Goal: Task Accomplishment & Management: Use online tool/utility

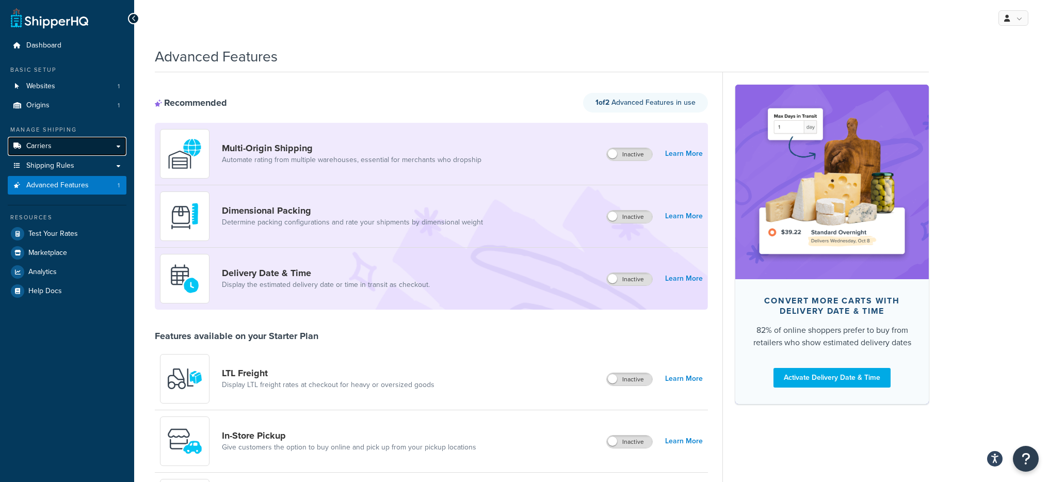
click at [46, 142] on span "Carriers" at bounding box center [38, 146] width 25 height 9
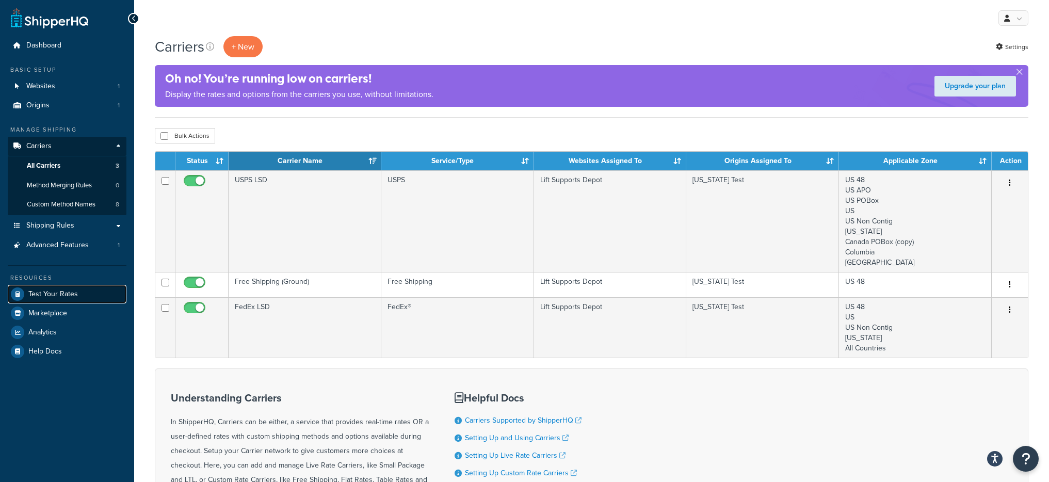
click at [68, 293] on span "Test Your Rates" at bounding box center [53, 294] width 50 height 9
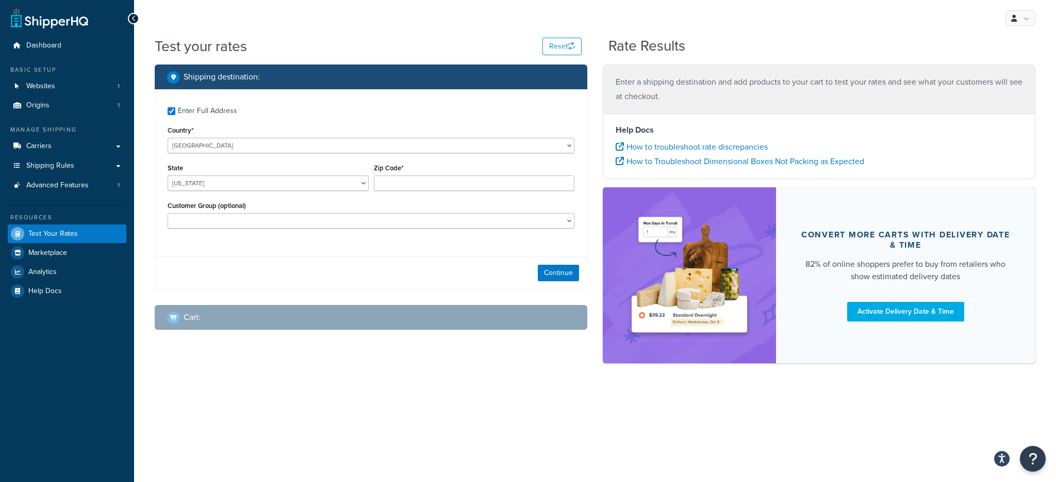
checkbox input "true"
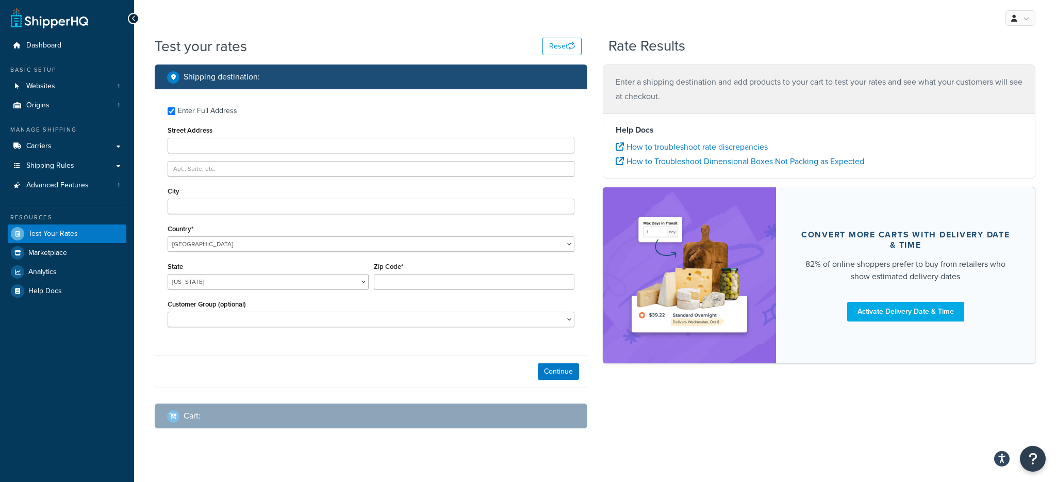
type input "92069"
select select "CA"
select select "Bulk Customers"
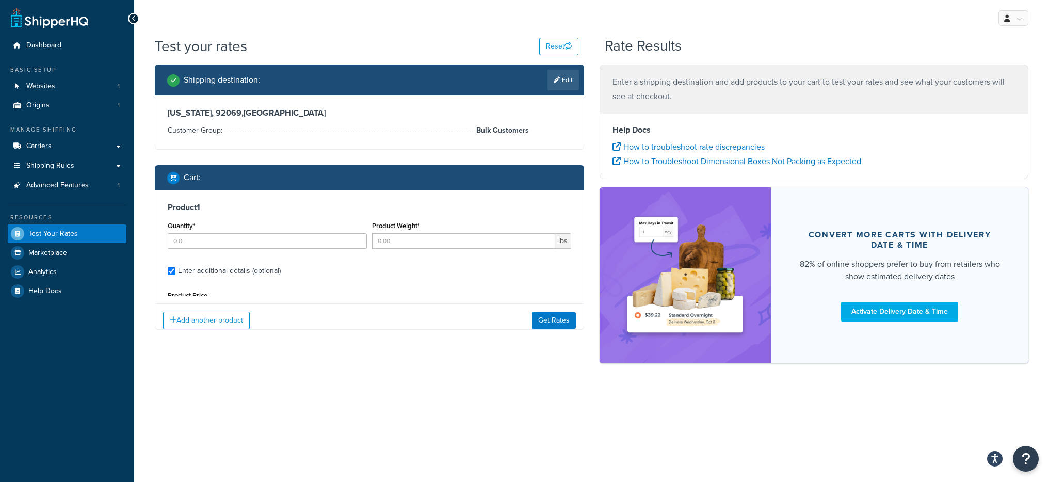
type input "1"
type input "210"
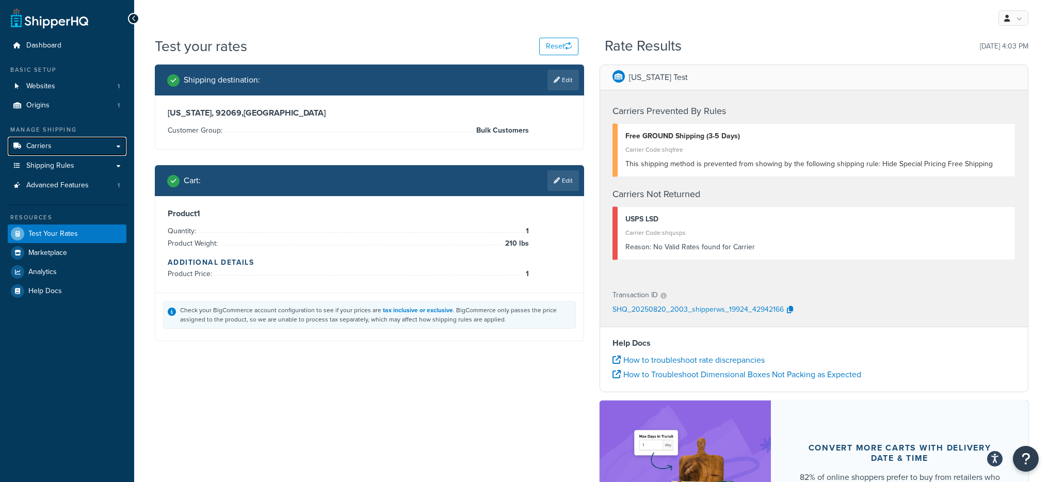
scroll to position [2, 0]
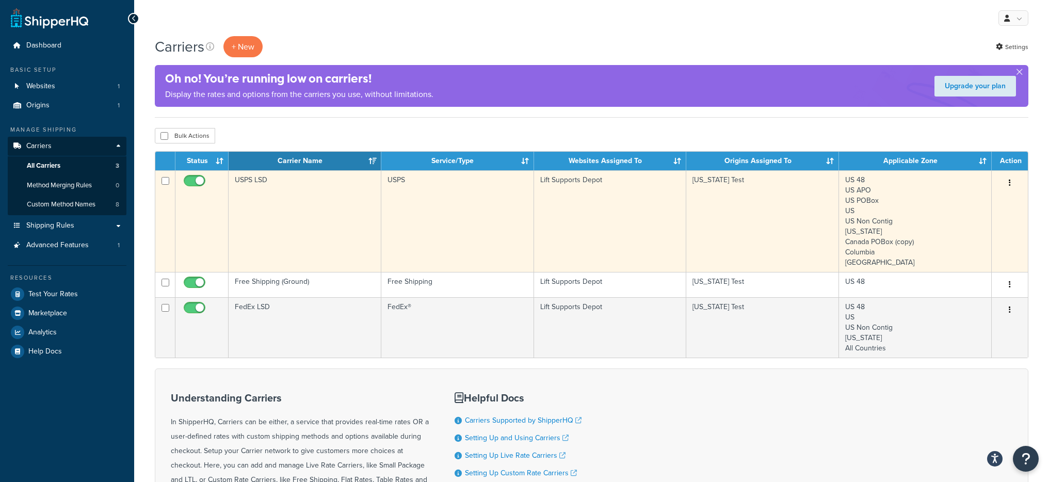
click at [295, 218] on td "USPS LSD" at bounding box center [305, 221] width 153 height 102
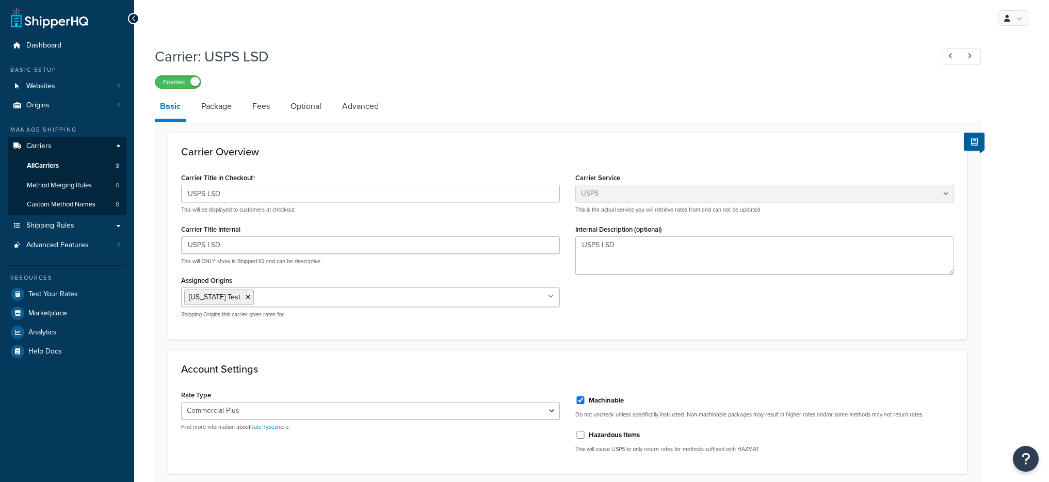
select select "usps"
select select "PLUS"
click at [224, 112] on link "Package" at bounding box center [216, 106] width 41 height 25
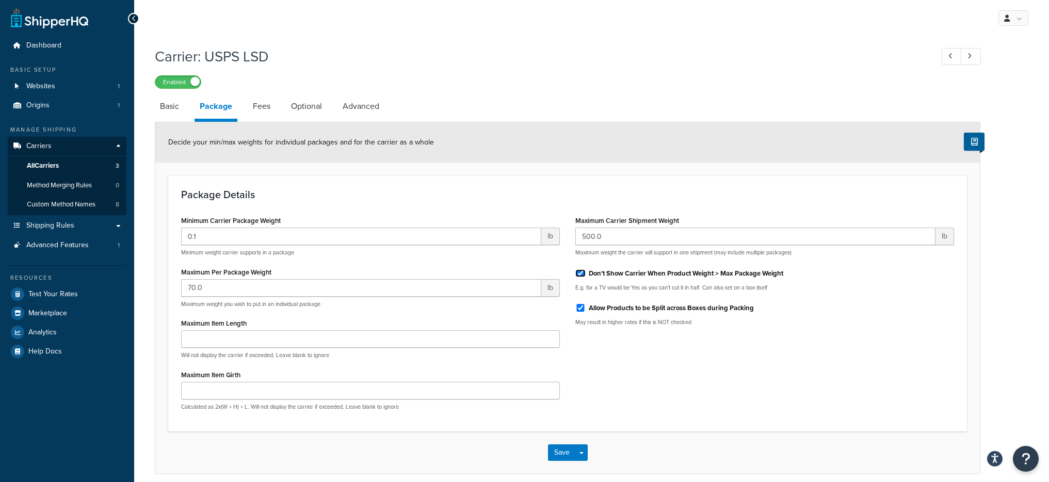
click at [581, 276] on input "Don't Show Carrier When Product Weight > Max Package Weight" at bounding box center [580, 273] width 10 height 8
checkbox input "false"
click at [581, 451] on button "Save Dropdown" at bounding box center [581, 452] width 12 height 17
click at [595, 467] on button "Save and Edit" at bounding box center [585, 472] width 75 height 22
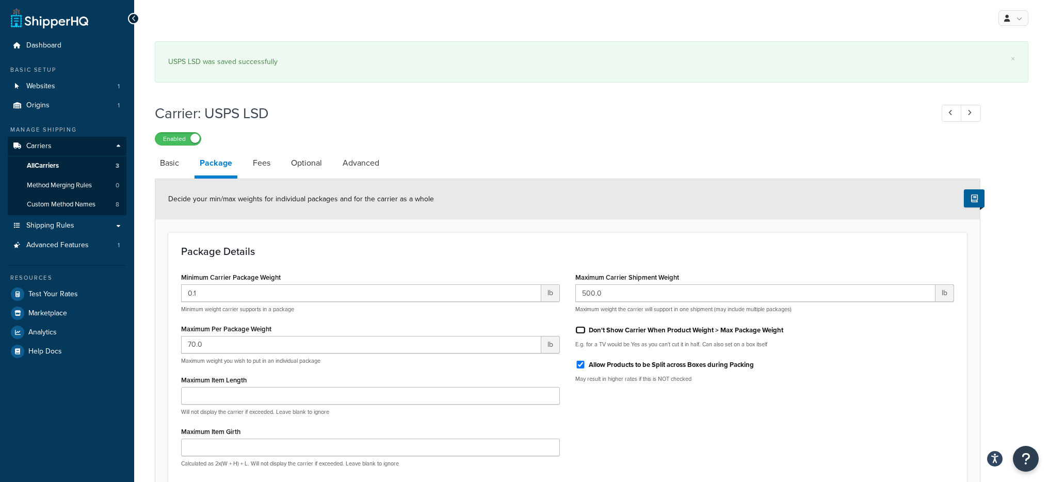
click at [584, 332] on input "Don't Show Carrier When Product Weight > Max Package Weight" at bounding box center [580, 330] width 10 height 8
checkbox input "true"
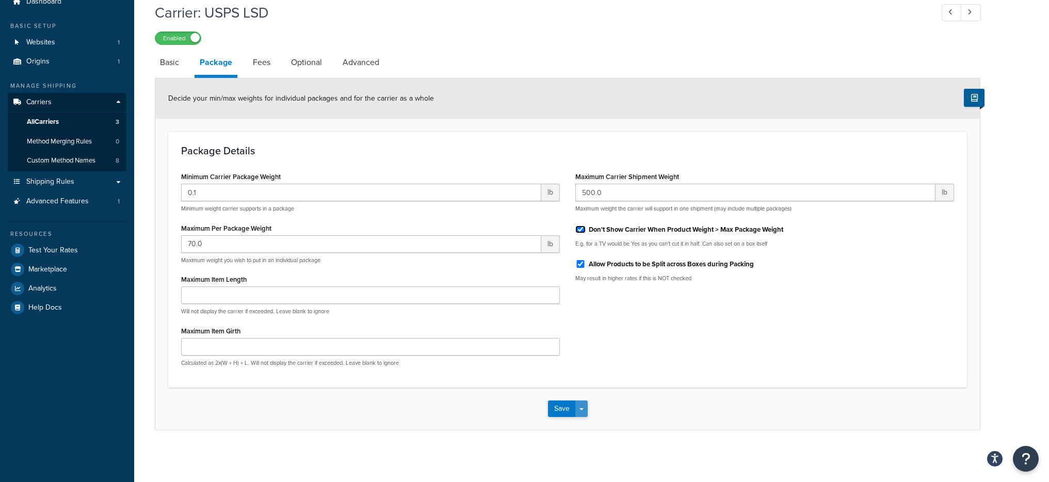
scroll to position [44, 0]
click at [579, 409] on span "button" at bounding box center [581, 409] width 4 height 2
click at [593, 428] on button "Save and Edit" at bounding box center [585, 428] width 75 height 22
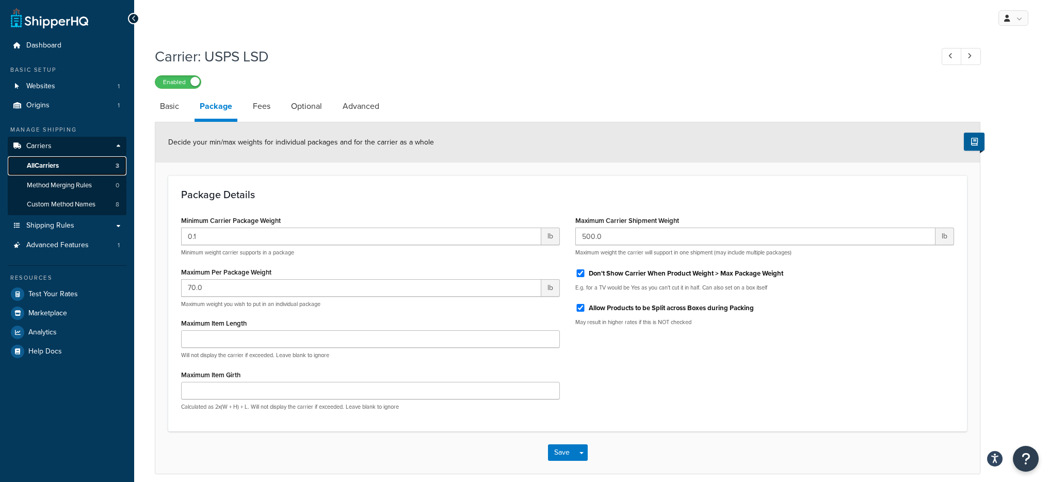
click at [87, 167] on link "All Carriers 3" at bounding box center [67, 165] width 119 height 19
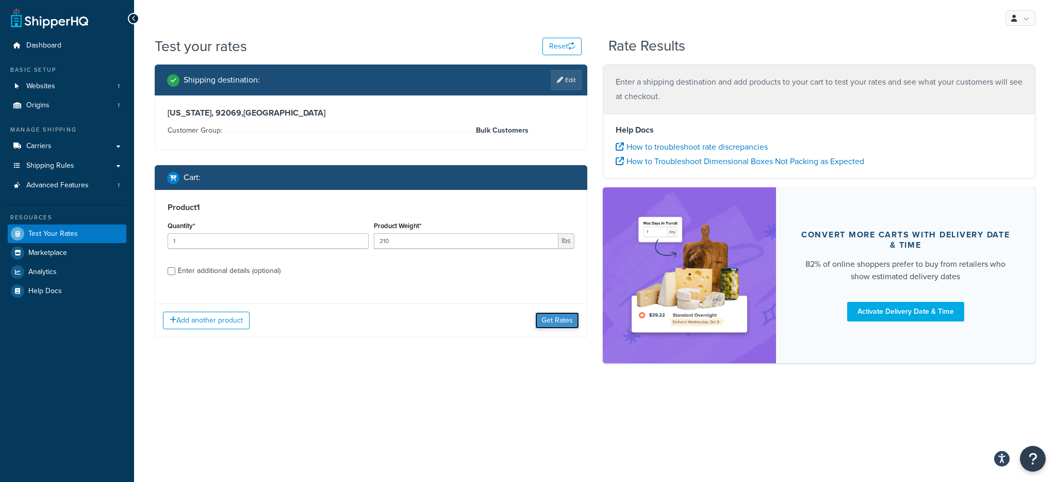
click at [549, 326] on button "Get Rates" at bounding box center [557, 320] width 44 height 17
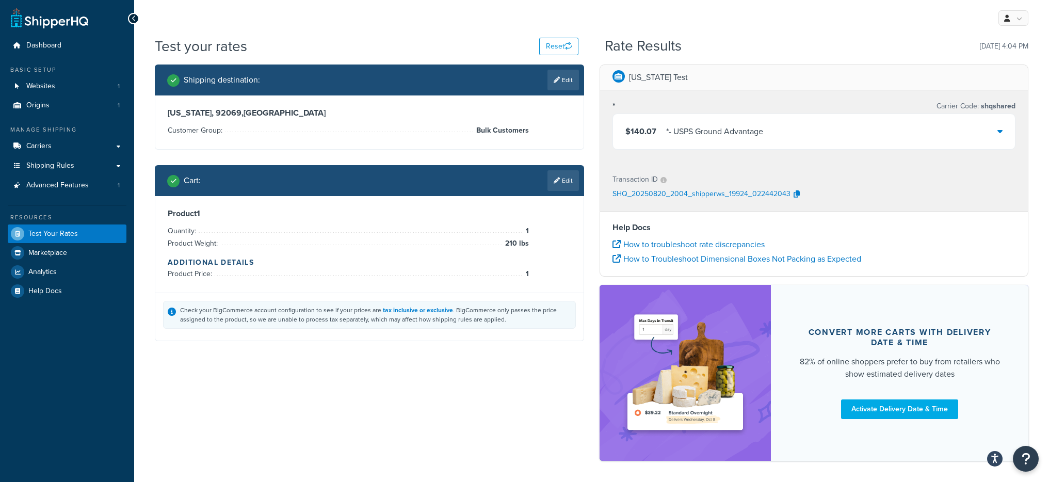
click at [712, 133] on div "* - USPS Ground Advantage" at bounding box center [714, 131] width 97 height 14
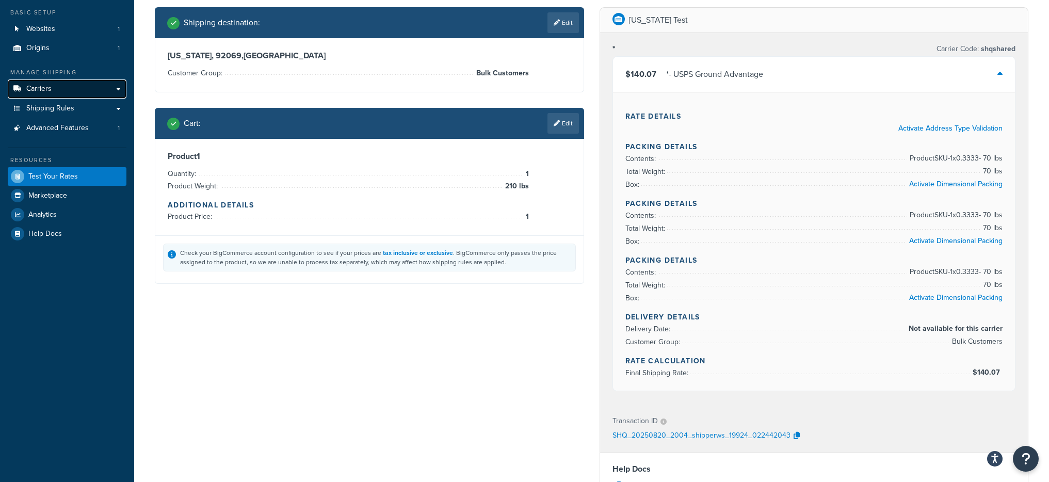
scroll to position [55, 0]
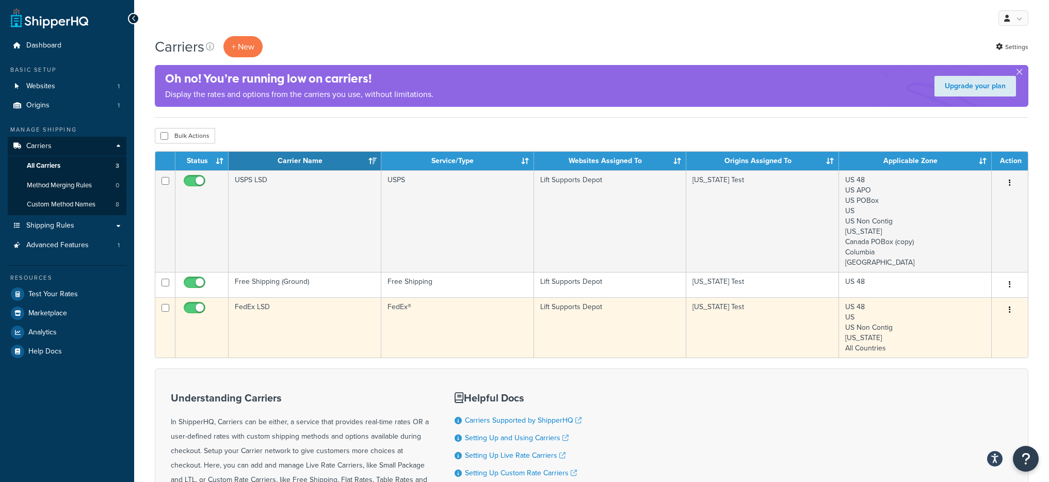
click at [368, 331] on td "FedEx LSD" at bounding box center [305, 327] width 153 height 60
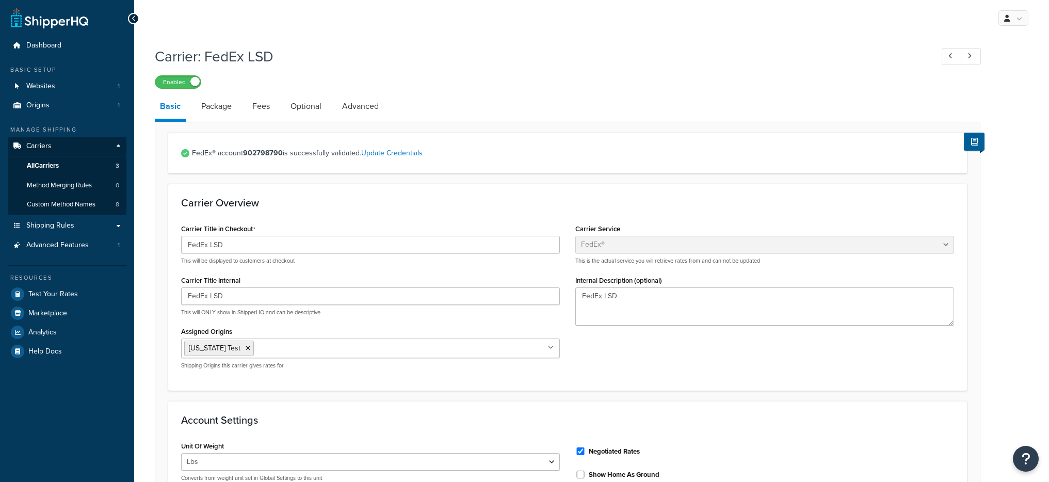
select select "fedEx"
select select "REGULAR_PICKUP"
select select "YOUR_PACKAGING"
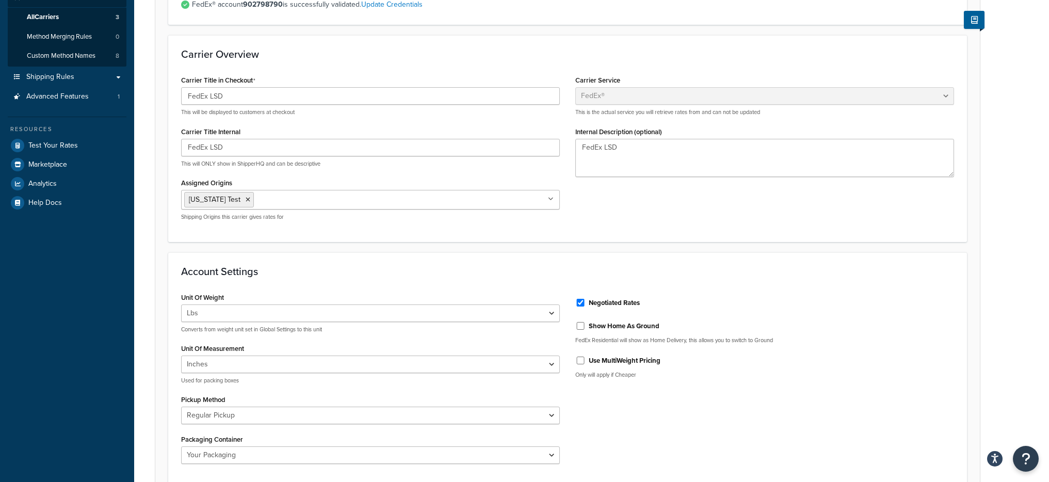
scroll to position [47, 0]
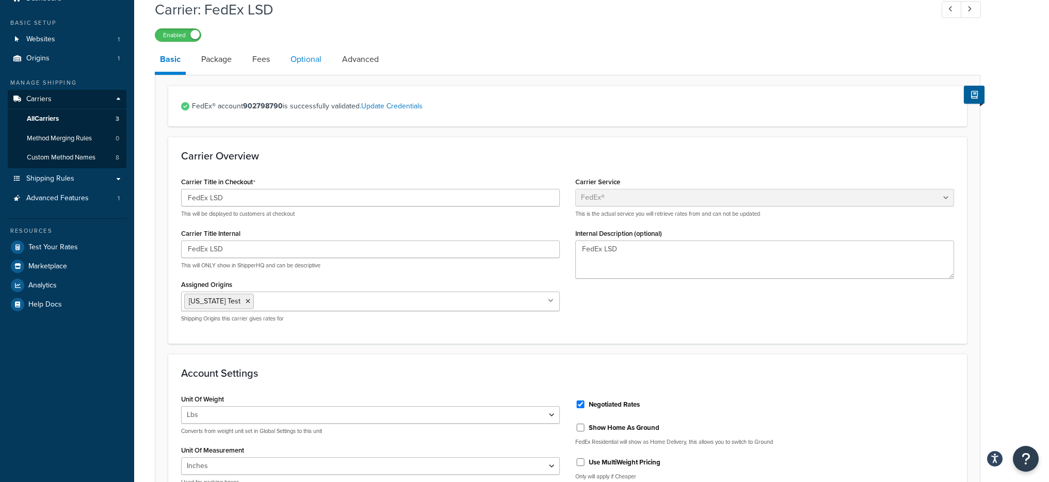
click at [301, 63] on link "Optional" at bounding box center [305, 59] width 41 height 25
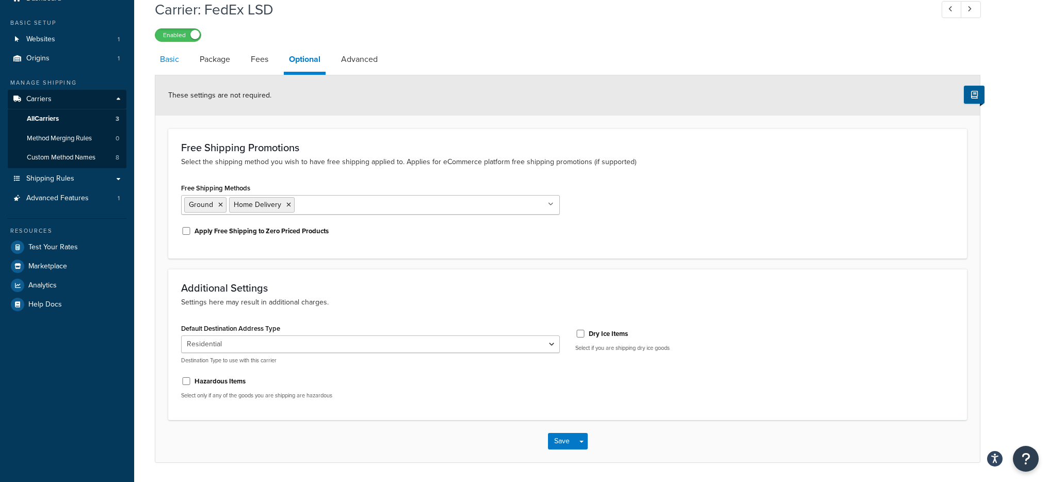
click at [170, 66] on link "Basic" at bounding box center [169, 59] width 29 height 25
select select "fedEx"
select select "REGULAR_PICKUP"
select select "YOUR_PACKAGING"
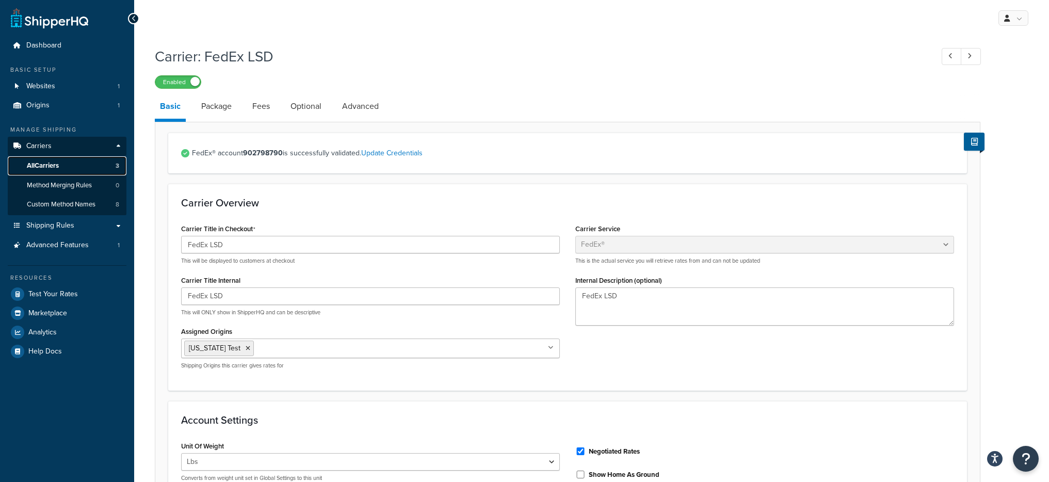
click at [58, 162] on span "All Carriers" at bounding box center [43, 165] width 32 height 9
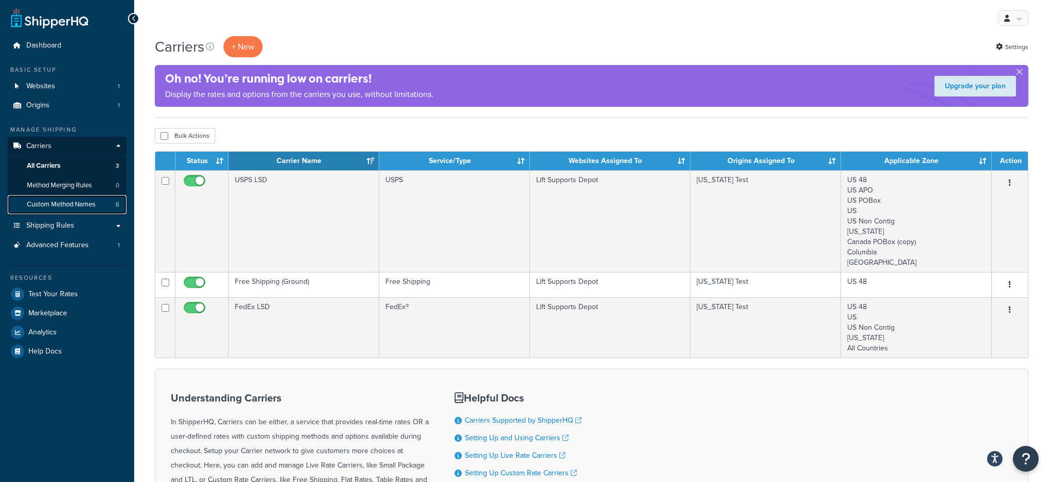
click at [97, 204] on link "Custom Method Names 8" at bounding box center [67, 204] width 119 height 19
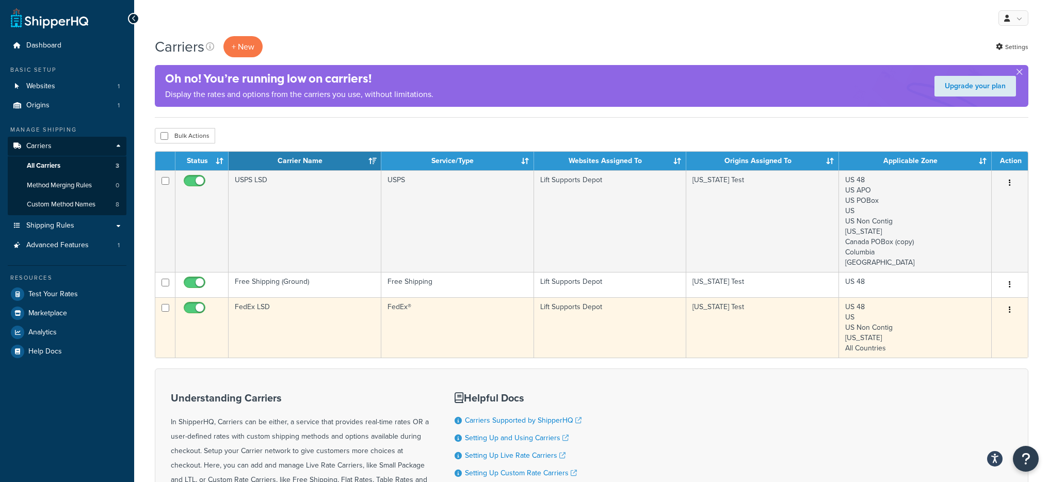
click at [279, 342] on td "FedEx LSD" at bounding box center [305, 327] width 153 height 60
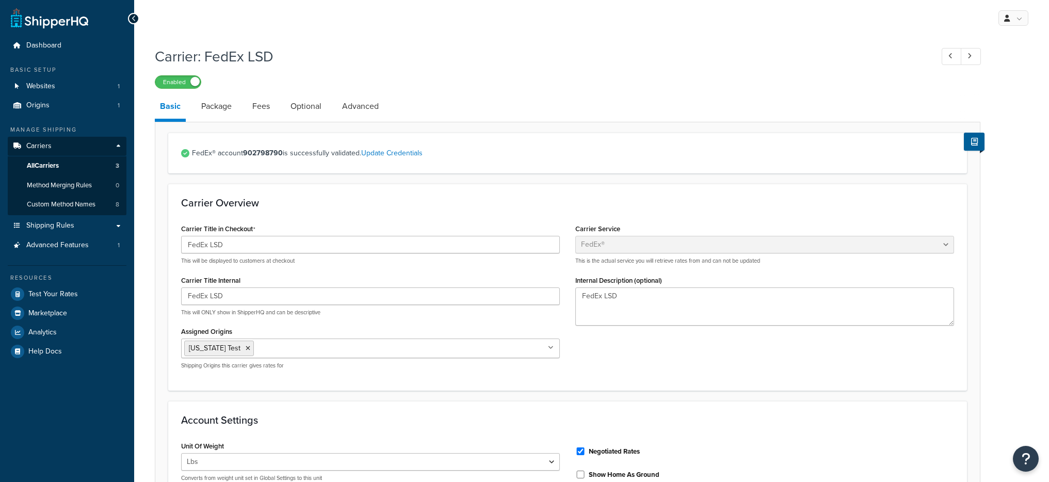
select select "fedEx"
select select "REGULAR_PICKUP"
select select "YOUR_PACKAGING"
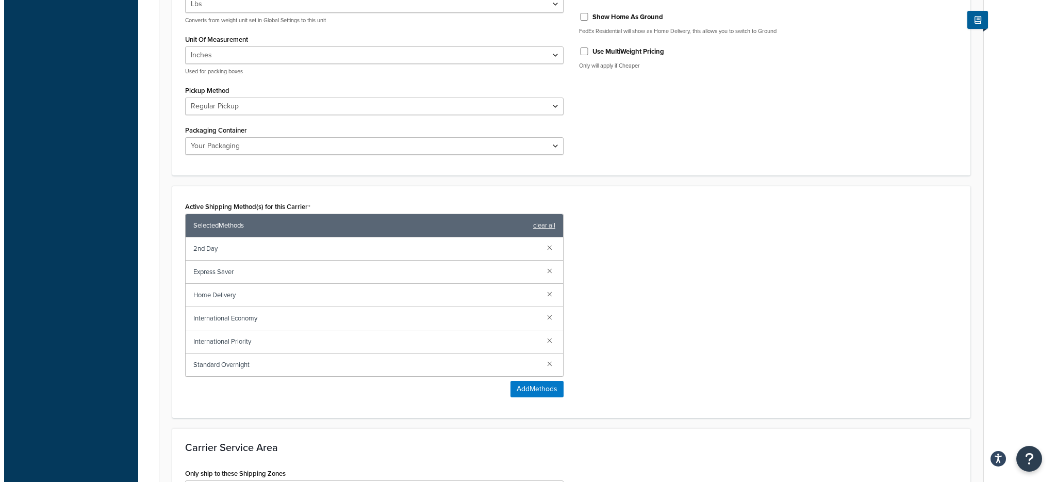
scroll to position [458, 0]
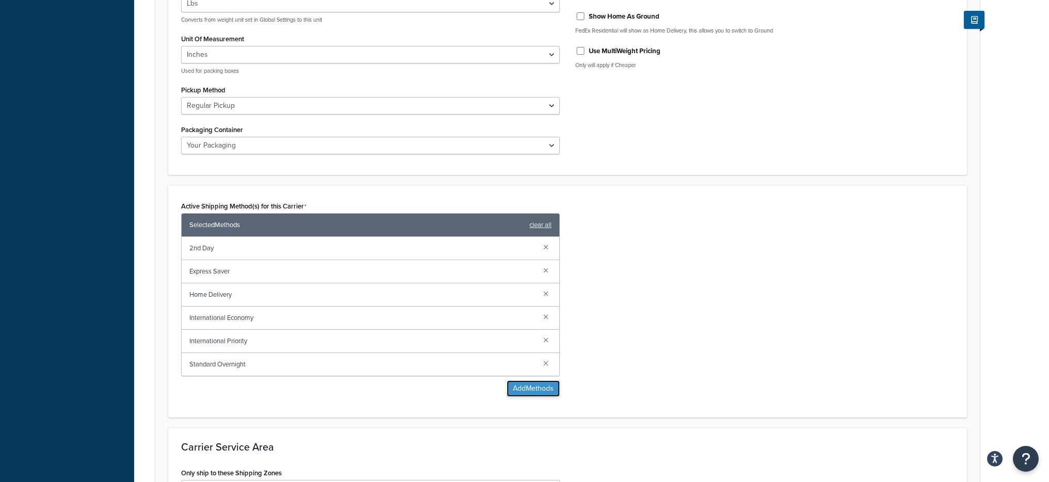
click at [509, 386] on button "Add Methods" at bounding box center [533, 388] width 53 height 17
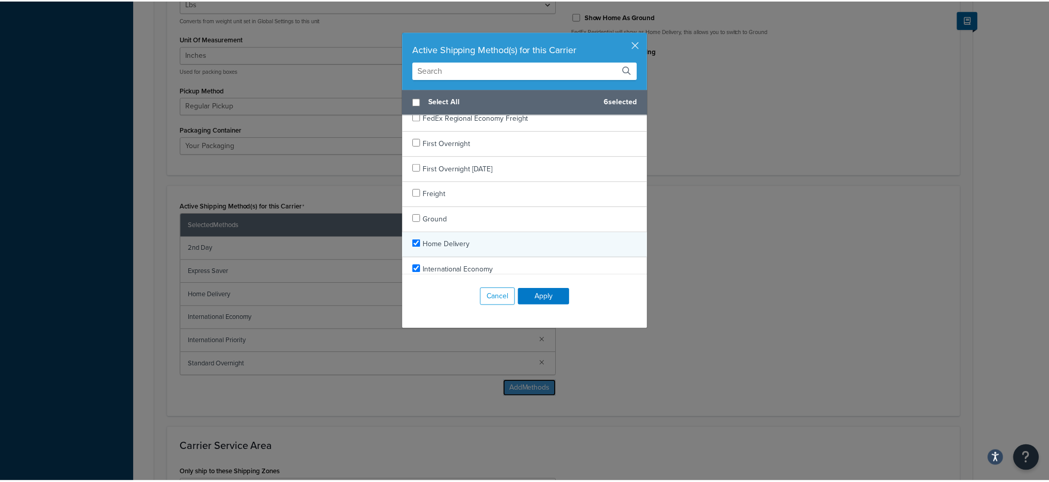
scroll to position [540, 0]
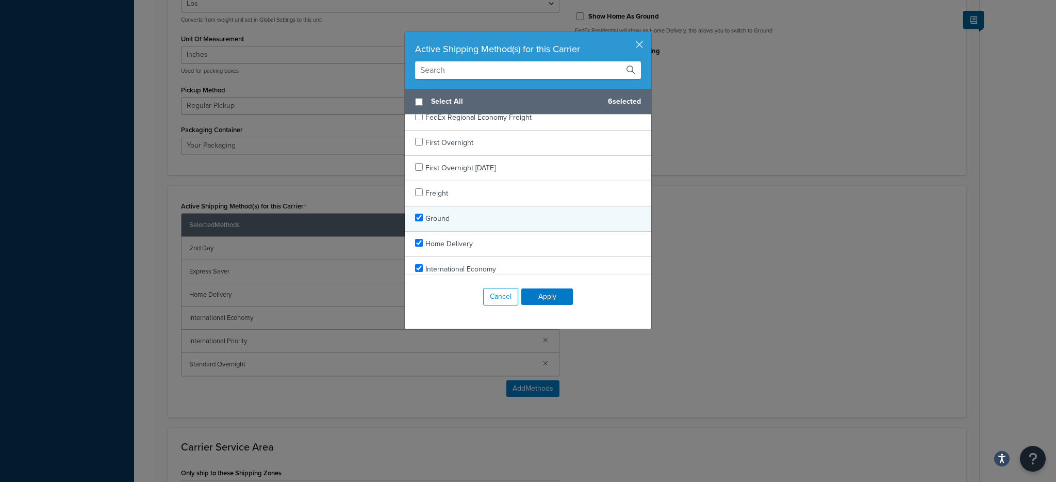
checkbox input "true"
click at [448, 223] on div "Ground" at bounding box center [528, 218] width 247 height 25
click at [562, 301] on button "Apply" at bounding box center [548, 296] width 52 height 17
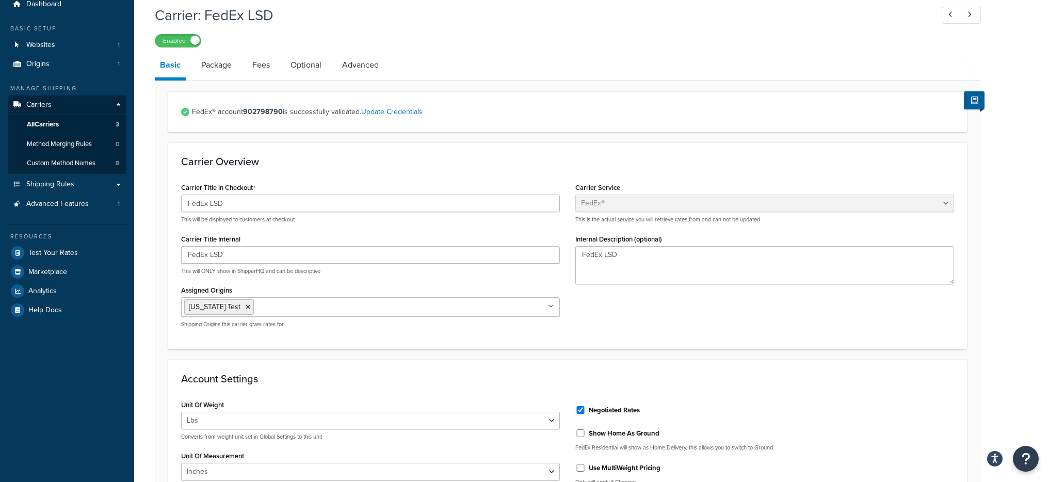
scroll to position [0, 0]
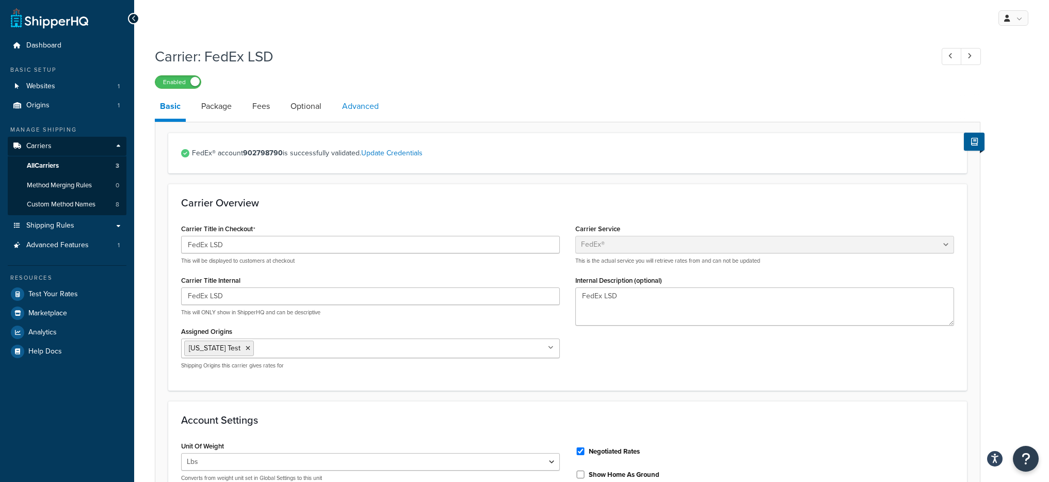
click at [360, 103] on link "Advanced" at bounding box center [360, 106] width 47 height 25
select select "false"
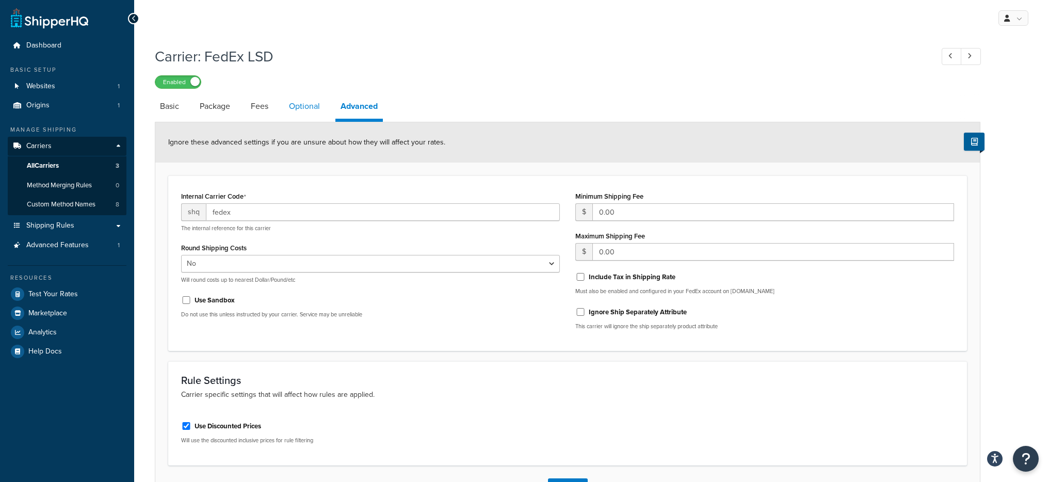
click at [324, 111] on link "Optional" at bounding box center [304, 106] width 41 height 25
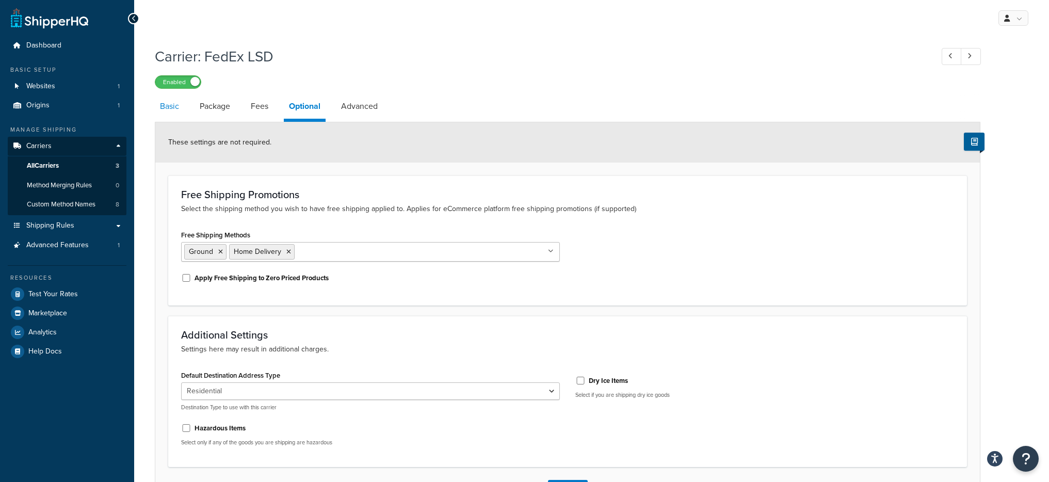
click at [174, 111] on link "Basic" at bounding box center [169, 106] width 29 height 25
select select "fedEx"
select select "REGULAR_PICKUP"
select select "YOUR_PACKAGING"
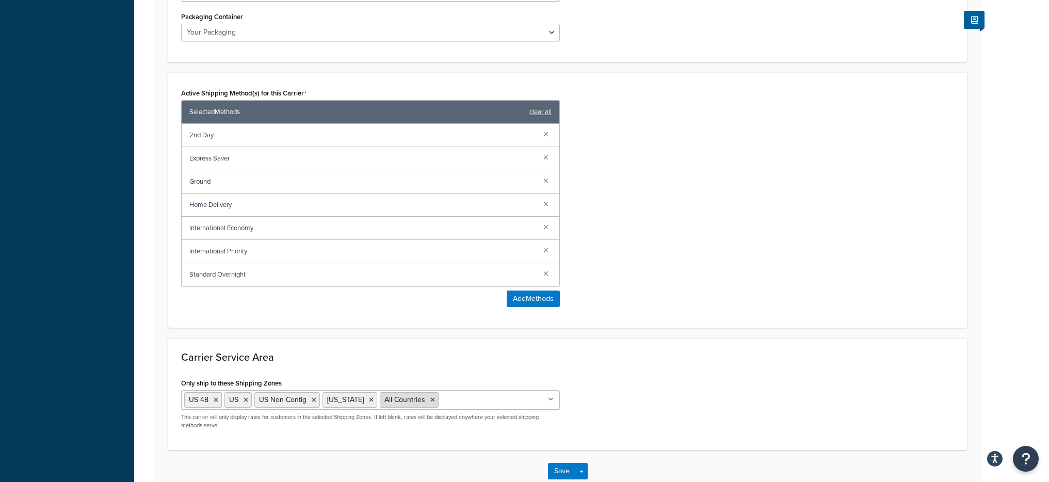
scroll to position [633, 0]
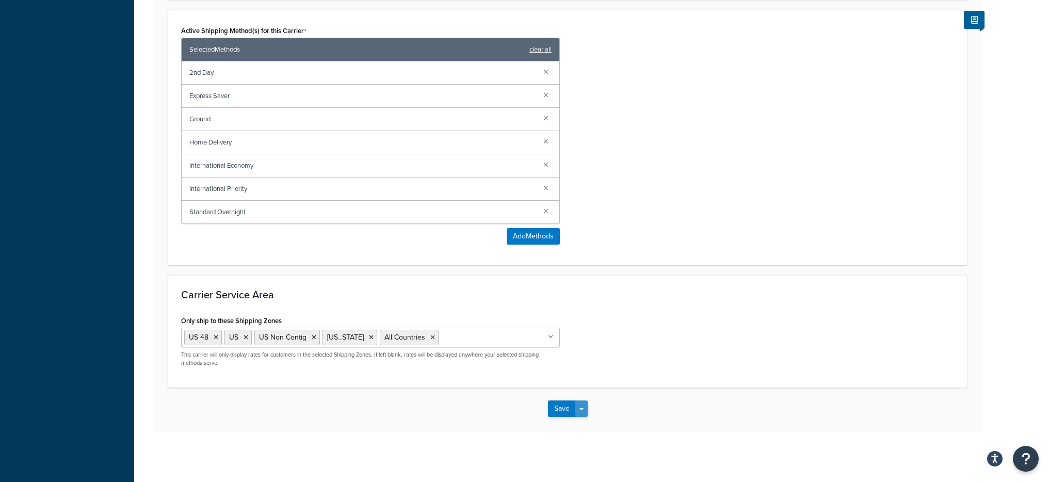
click at [582, 411] on button "Save Dropdown" at bounding box center [581, 408] width 12 height 17
click at [587, 425] on button "Save and Edit" at bounding box center [585, 428] width 75 height 22
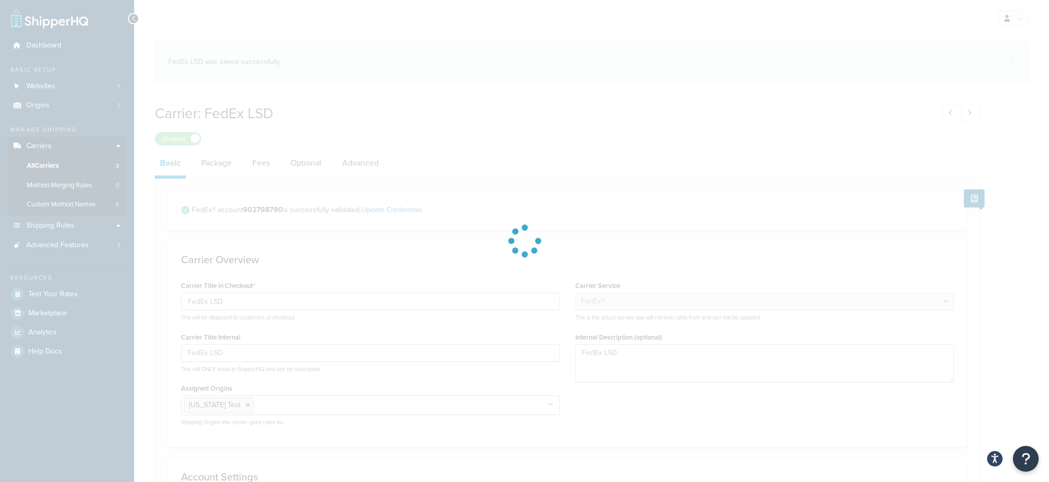
select select "fedEx"
select select "REGULAR_PICKUP"
select select "YOUR_PACKAGING"
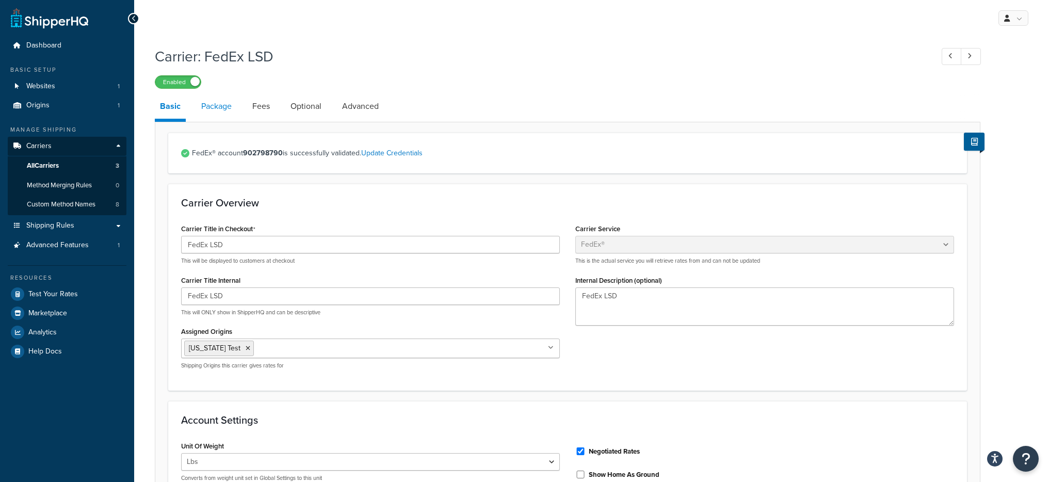
click at [214, 110] on link "Package" at bounding box center [216, 106] width 41 height 25
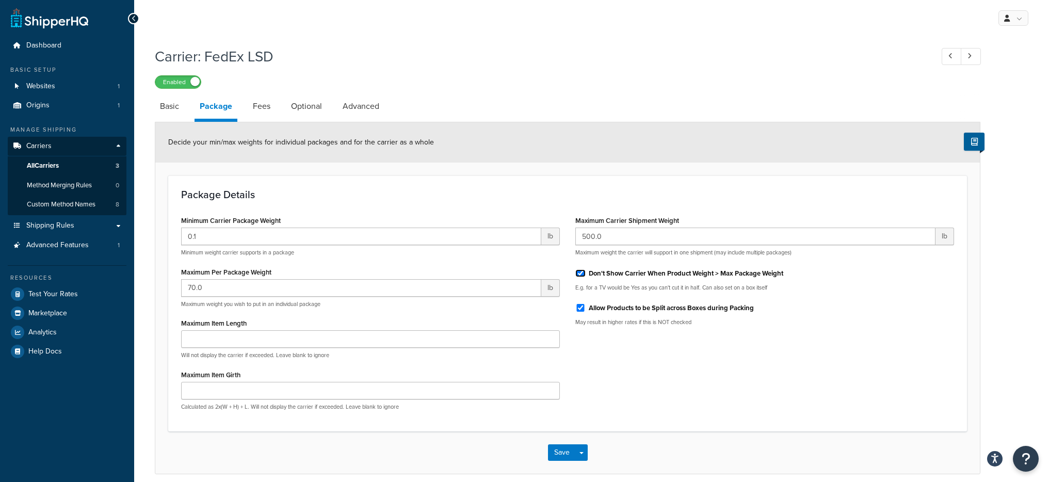
click at [578, 270] on input "Don't Show Carrier When Product Weight > Max Package Weight" at bounding box center [580, 273] width 10 height 8
checkbox input "false"
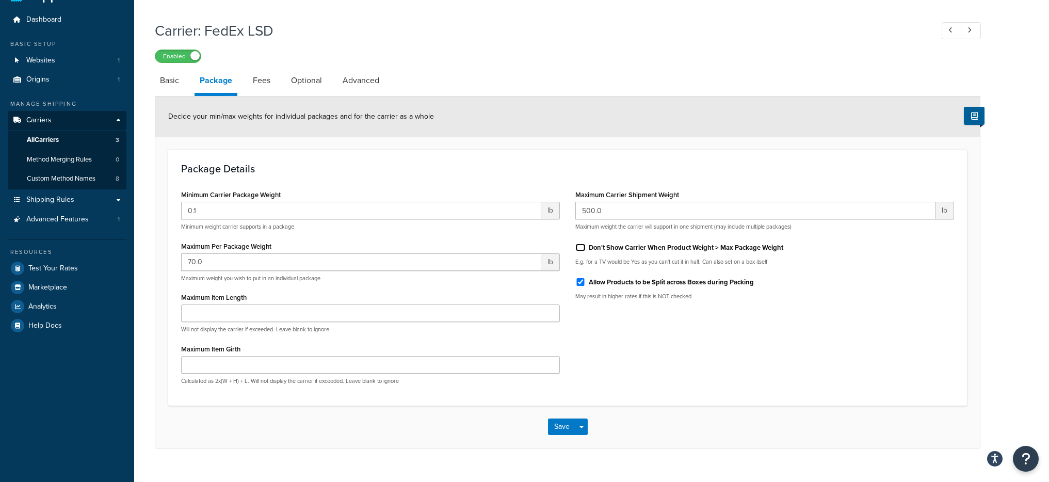
scroll to position [44, 0]
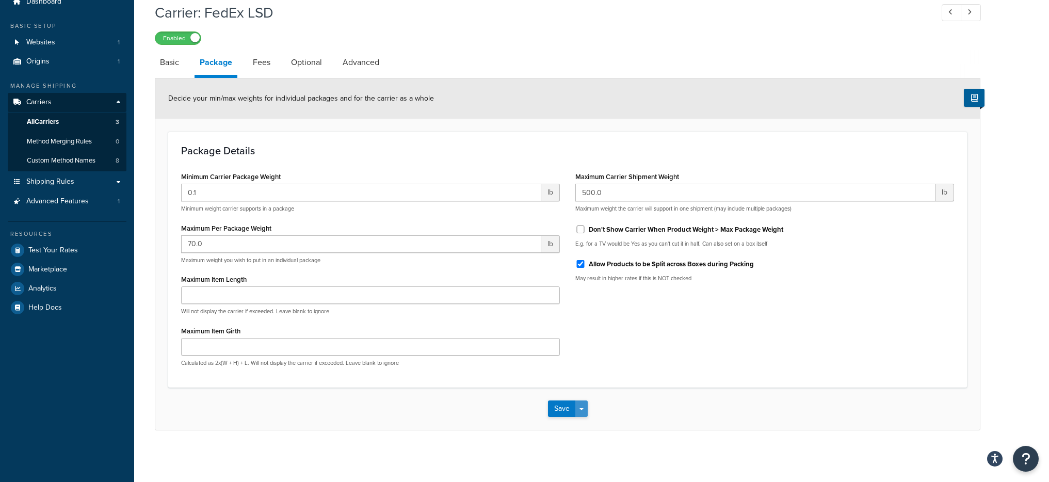
click at [583, 402] on button "Save Dropdown" at bounding box center [581, 408] width 12 height 17
click at [591, 422] on button "Save and Edit" at bounding box center [585, 428] width 75 height 22
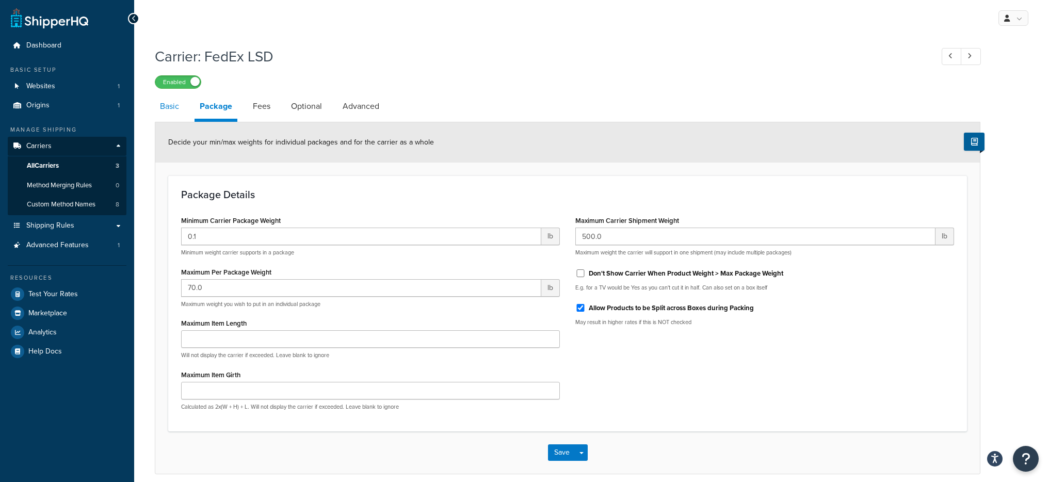
click at [175, 108] on link "Basic" at bounding box center [169, 106] width 29 height 25
select select "fedEx"
select select "REGULAR_PICKUP"
select select "YOUR_PACKAGING"
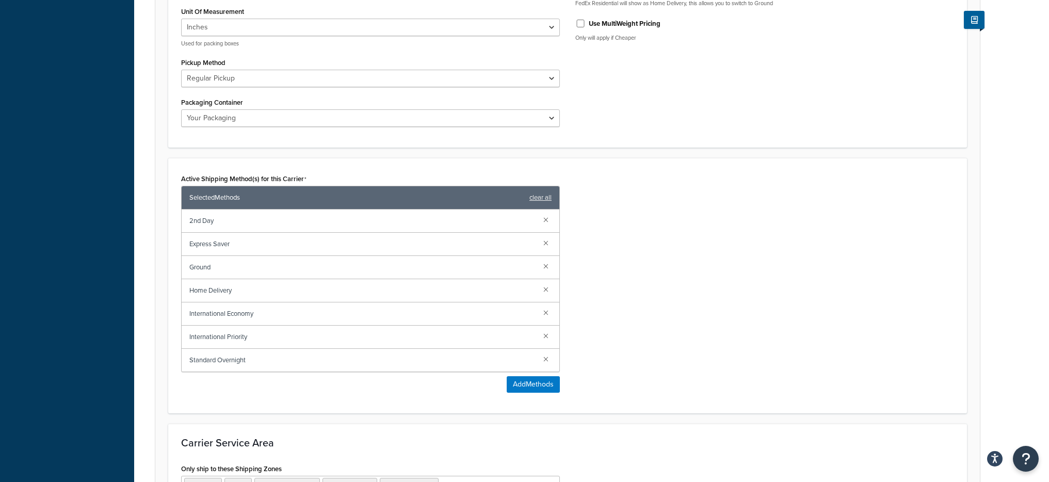
scroll to position [507, 0]
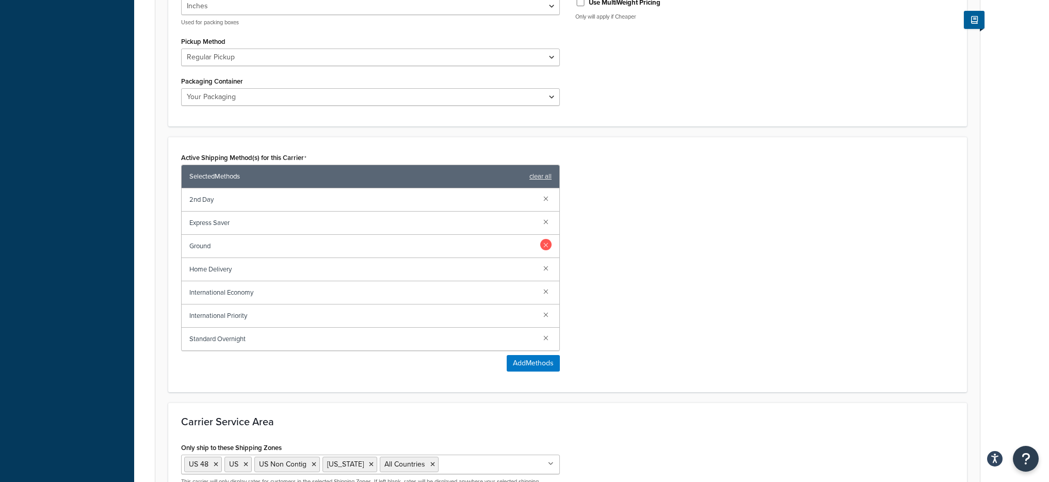
click at [540, 247] on link at bounding box center [545, 244] width 11 height 11
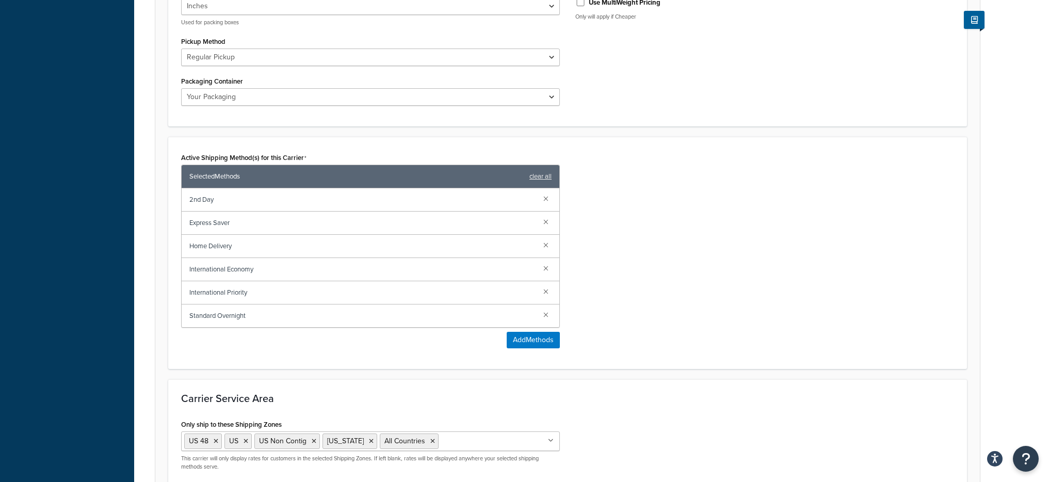
click at [662, 284] on div "Active Shipping Method(s) for this Carrier Selected Methods clear all 2nd Day E…" at bounding box center [567, 253] width 788 height 206
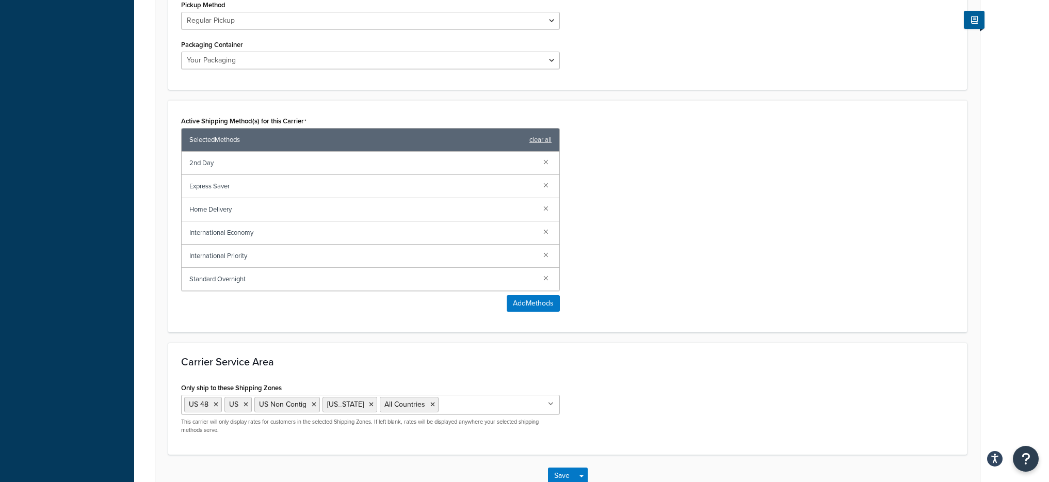
scroll to position [610, 0]
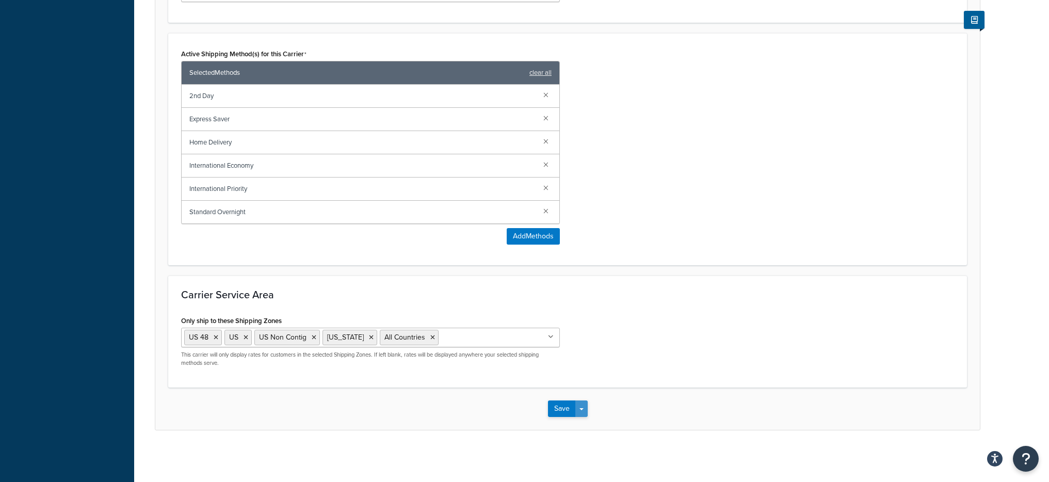
click at [587, 409] on button "Save Dropdown" at bounding box center [581, 408] width 12 height 17
click at [585, 427] on button "Save and Edit" at bounding box center [585, 428] width 75 height 22
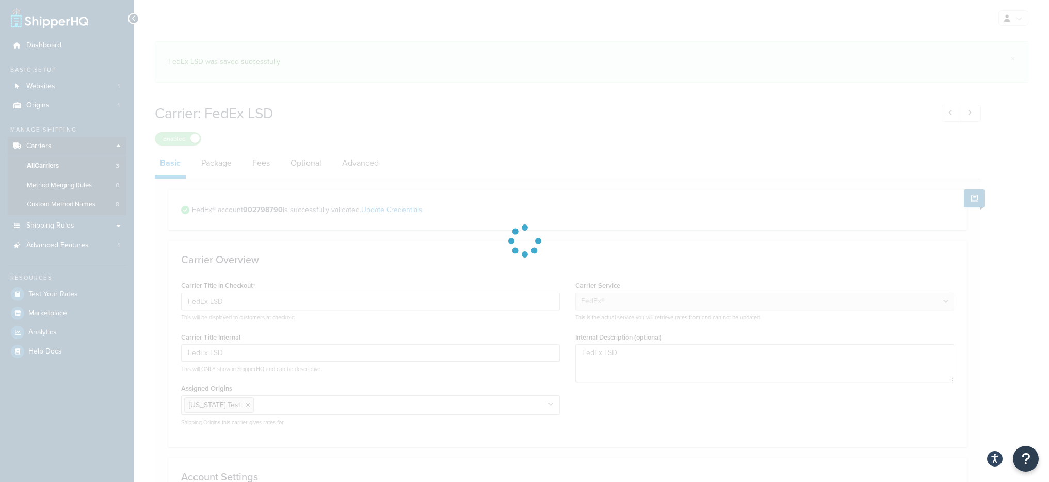
select select "fedEx"
select select "REGULAR_PICKUP"
select select "YOUR_PACKAGING"
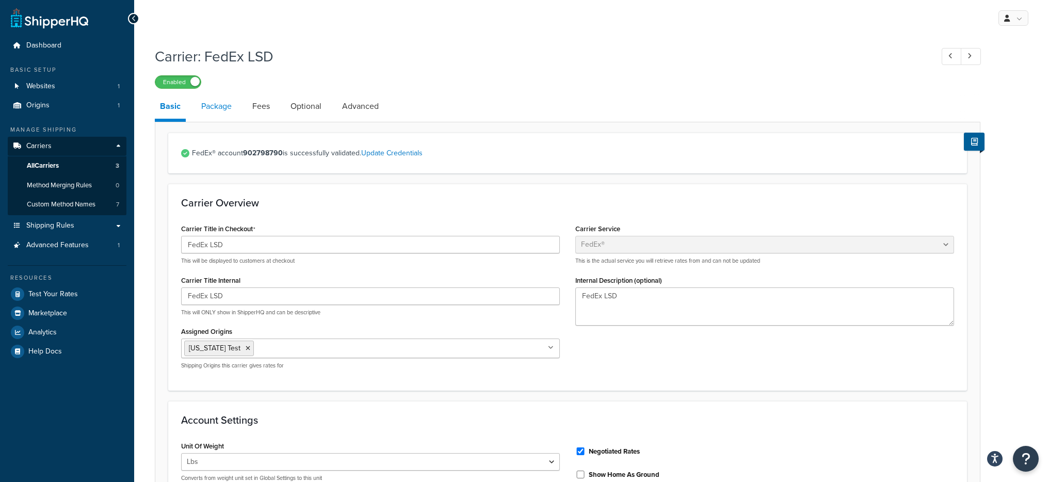
click at [234, 116] on link "Package" at bounding box center [216, 106] width 41 height 25
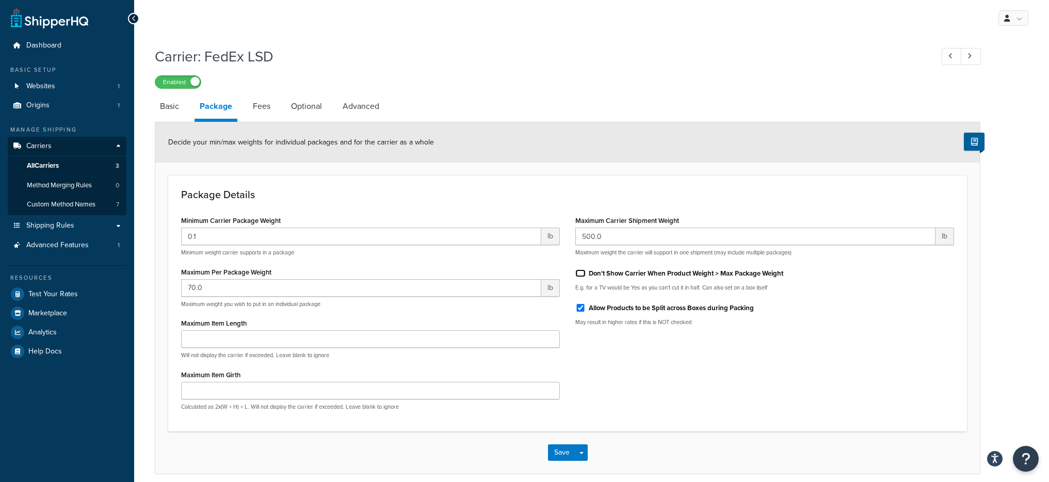
click at [579, 275] on input "Don't Show Carrier When Product Weight > Max Package Weight" at bounding box center [580, 273] width 10 height 8
checkbox input "true"
click at [579, 449] on button "Save Dropdown" at bounding box center [581, 452] width 12 height 17
click at [584, 462] on button "Save and Edit" at bounding box center [585, 472] width 75 height 22
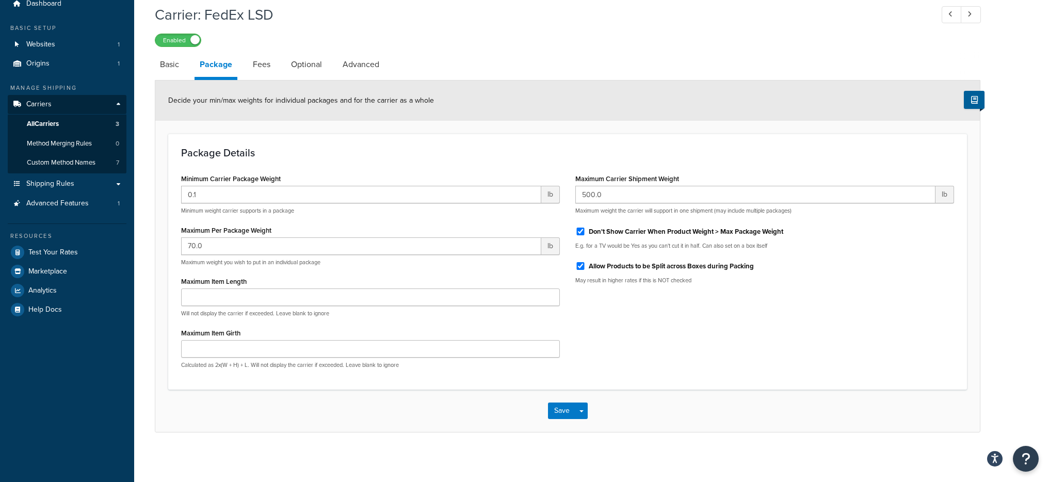
scroll to position [44, 0]
click at [579, 231] on input "Don't Show Carrier When Product Weight > Max Package Weight" at bounding box center [580, 229] width 10 height 8
checkbox input "false"
click at [582, 407] on button "Save Dropdown" at bounding box center [581, 408] width 12 height 17
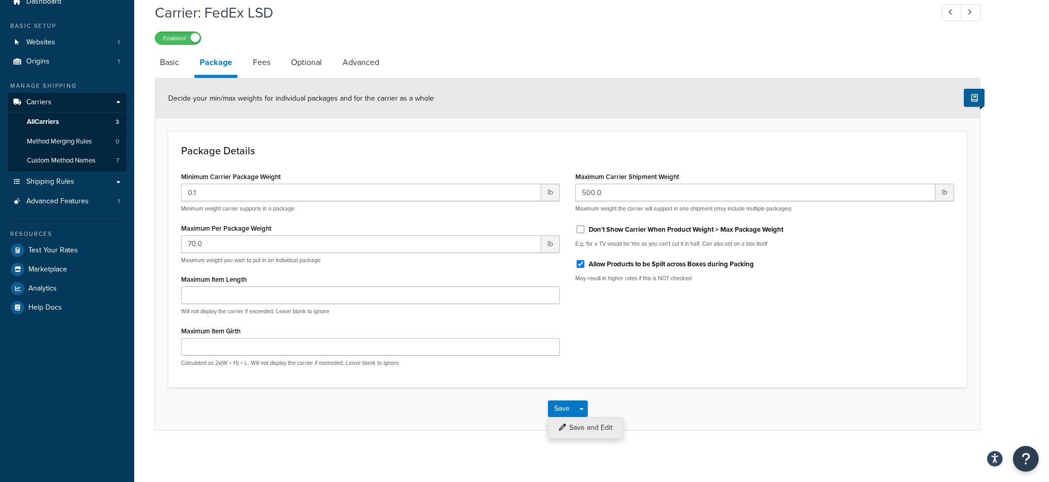
click at [587, 424] on button "Save and Edit" at bounding box center [585, 428] width 75 height 22
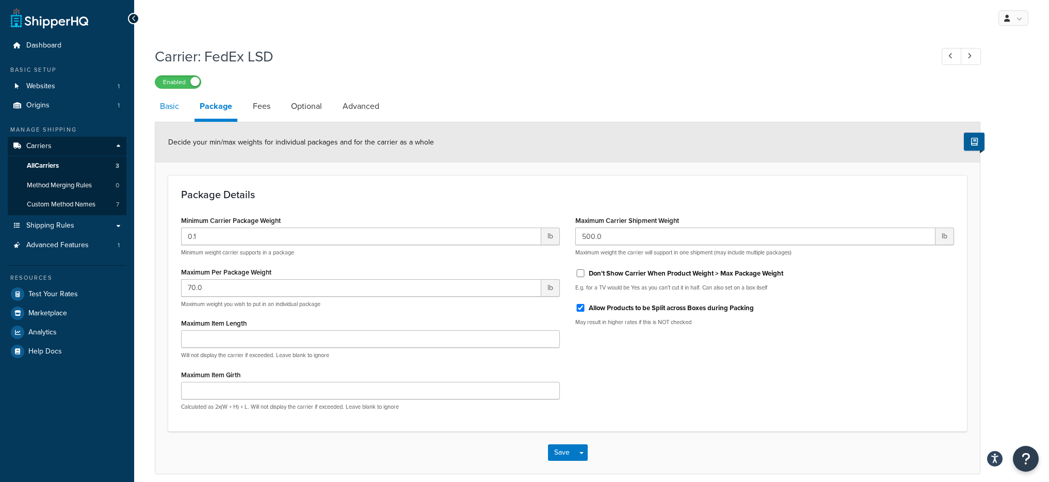
click at [178, 113] on link "Basic" at bounding box center [169, 106] width 29 height 25
select select "fedEx"
select select "REGULAR_PICKUP"
select select "YOUR_PACKAGING"
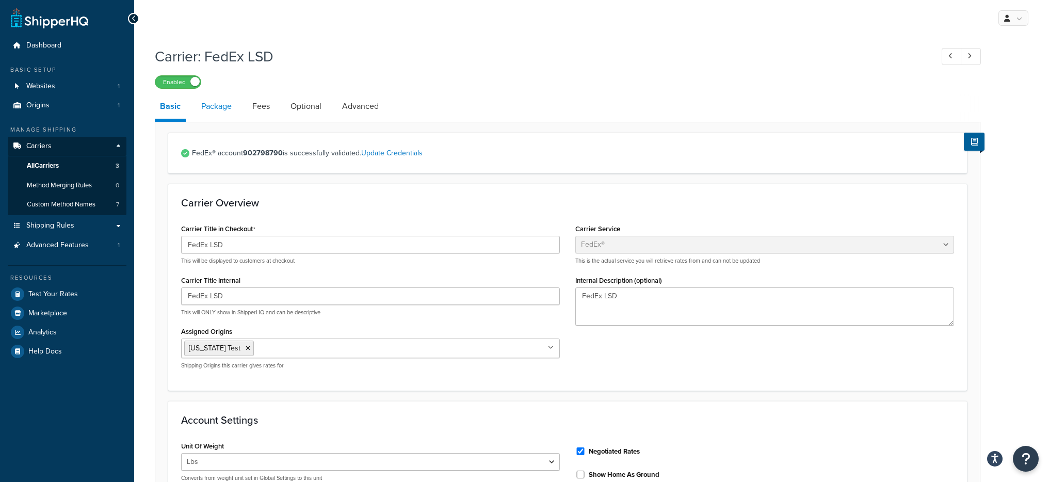
click at [216, 113] on link "Package" at bounding box center [216, 106] width 41 height 25
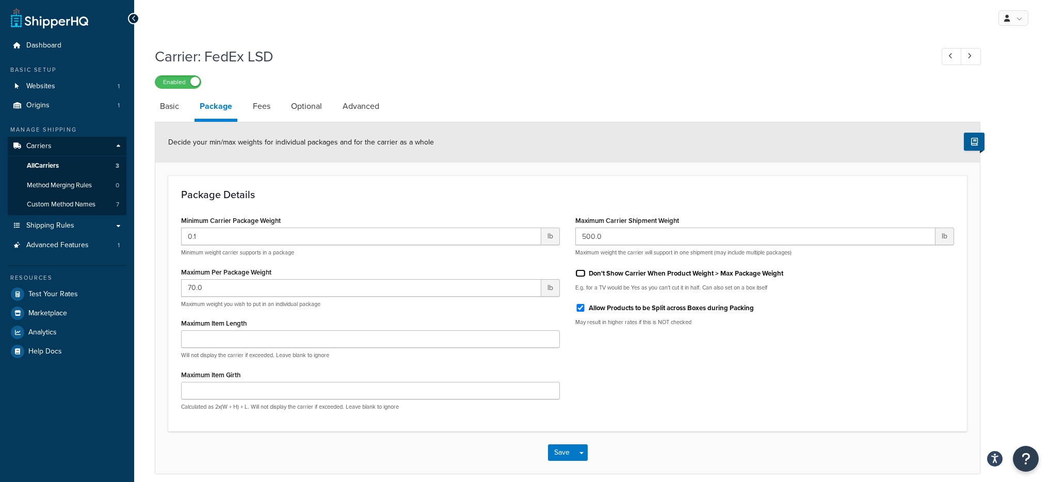
click at [580, 273] on input "Don't Show Carrier When Product Weight > Max Package Weight" at bounding box center [580, 273] width 10 height 8
checkbox input "true"
click at [585, 453] on button "Save Dropdown" at bounding box center [581, 452] width 12 height 17
click at [589, 465] on button "Save and Edit" at bounding box center [585, 472] width 75 height 22
drag, startPoint x: 786, startPoint y: 271, endPoint x: 591, endPoint y: 271, distance: 195.5
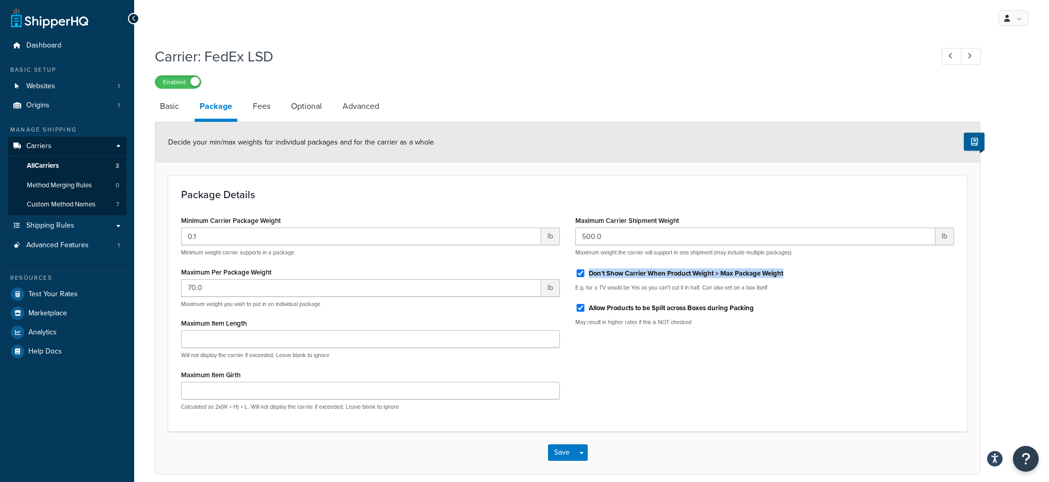
click at [591, 271] on div "Don't Show Carrier When Product Weight > Max Package Weight" at bounding box center [764, 272] width 379 height 15
copy label "on't Show Carrier When Product Weight > Max Package Weight"
click at [592, 270] on label "Don't Show Carrier When Product Weight > Max Package Weight" at bounding box center [686, 273] width 194 height 9
click at [585, 270] on input "Don't Show Carrier When Product Weight > Max Package Weight" at bounding box center [580, 273] width 10 height 8
drag, startPoint x: 589, startPoint y: 272, endPoint x: 792, endPoint y: 274, distance: 203.8
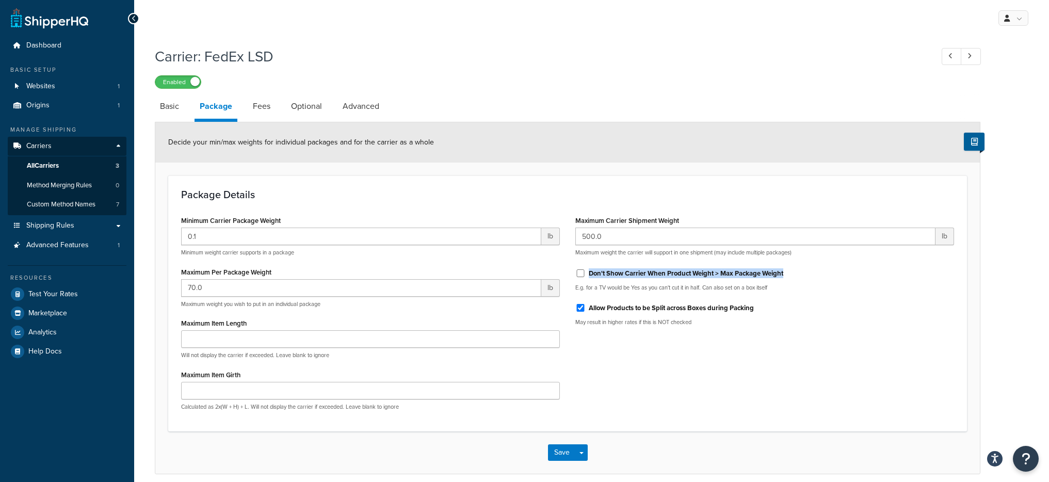
click at [792, 274] on div "Don't Show Carrier When Product Weight > Max Package Weight" at bounding box center [764, 272] width 379 height 15
copy label "Don't Show Carrier When Product Weight > Max Package Weight"
click at [581, 282] on div "Don't Show Carrier When Product Weight > Max Package Weight E.g. for a TV would…" at bounding box center [764, 278] width 379 height 27
click at [581, 277] on div "Don't Show Carrier When Product Weight > Max Package Weight" at bounding box center [764, 272] width 379 height 15
click at [582, 273] on input "Don't Show Carrier When Product Weight > Max Package Weight" at bounding box center [580, 273] width 10 height 8
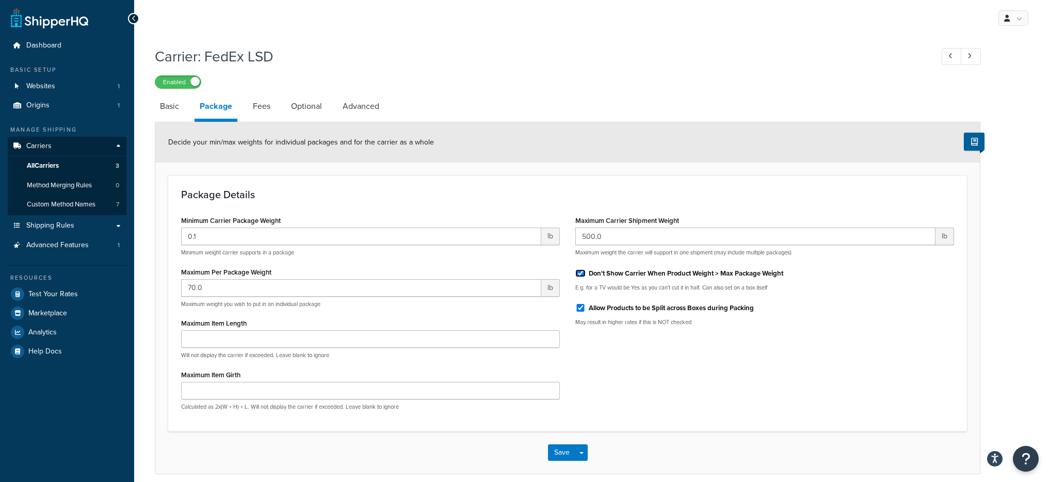
checkbox input "true"
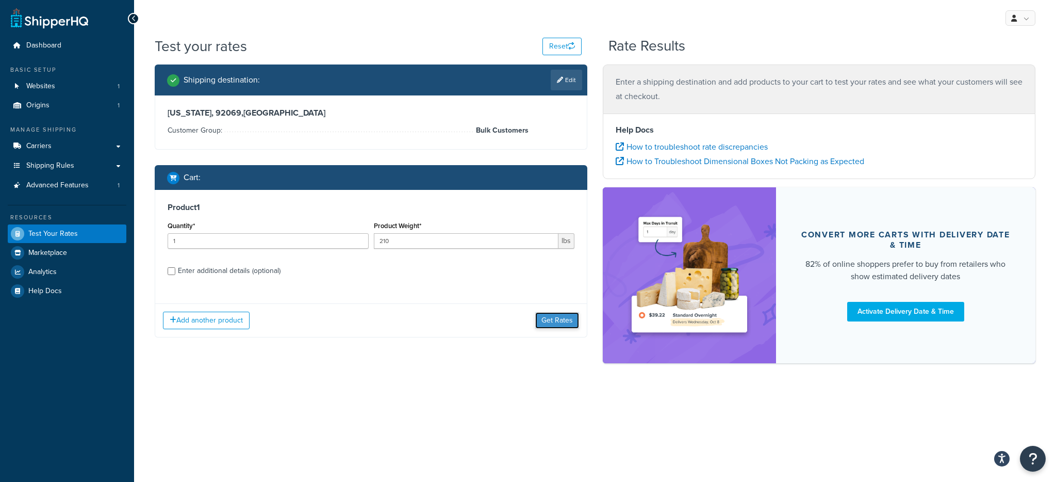
click at [563, 325] on button "Get Rates" at bounding box center [557, 320] width 44 height 17
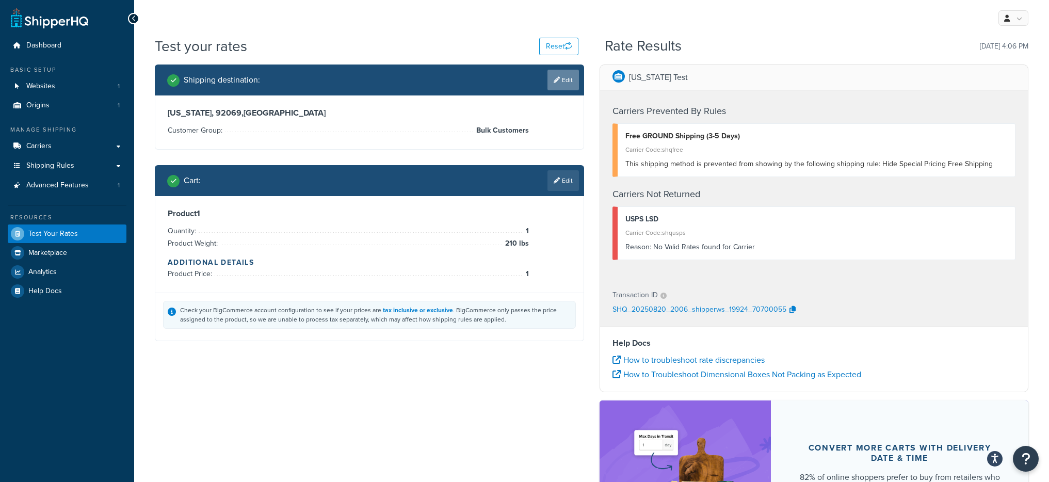
click at [557, 82] on icon at bounding box center [556, 80] width 6 height 6
select select "CA"
select select "Bulk Customers"
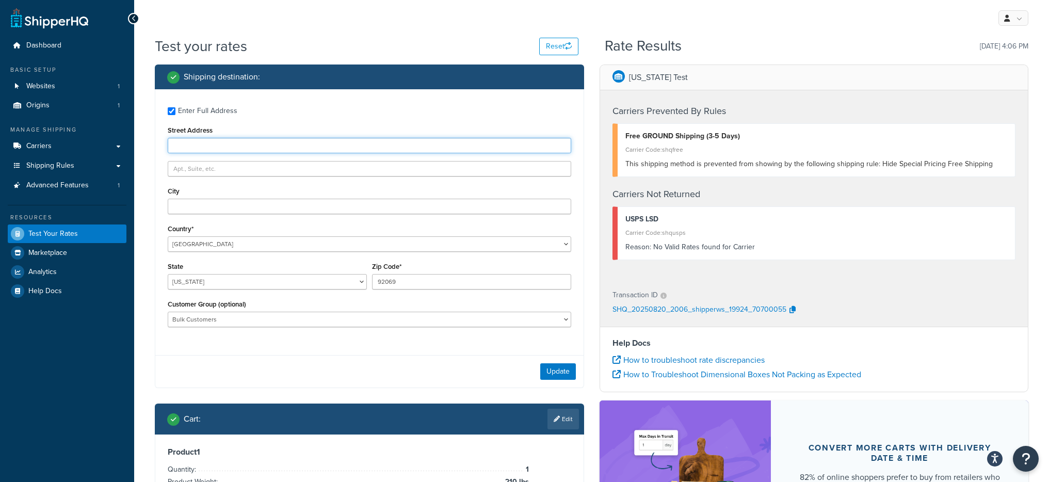
click at [214, 148] on input "Street Address" at bounding box center [369, 145] width 403 height 15
click at [394, 280] on input "92069" at bounding box center [471, 281] width 199 height 15
click at [326, 144] on input "Street Address" at bounding box center [369, 145] width 403 height 15
paste input "261 AUTUMN DR APT 316"
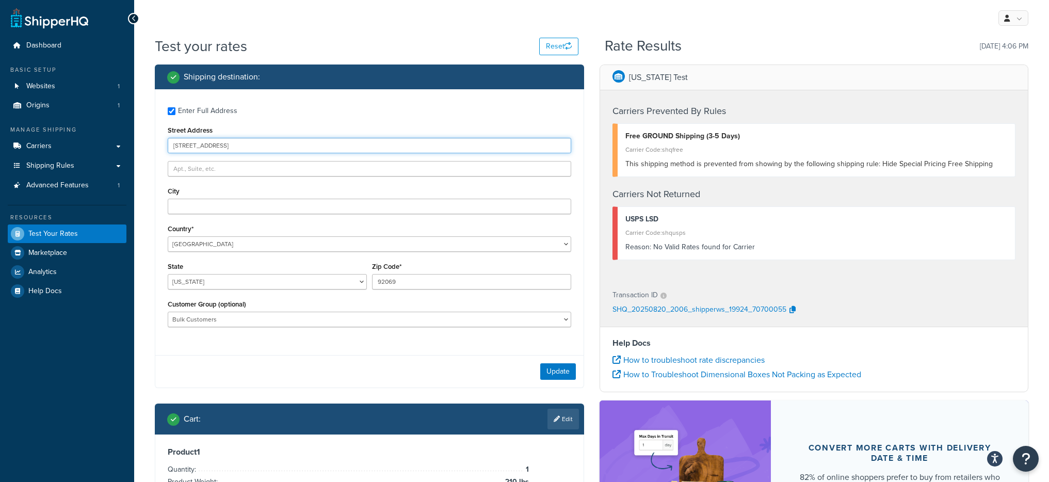
type input "261 AUTUMN DR APT 316"
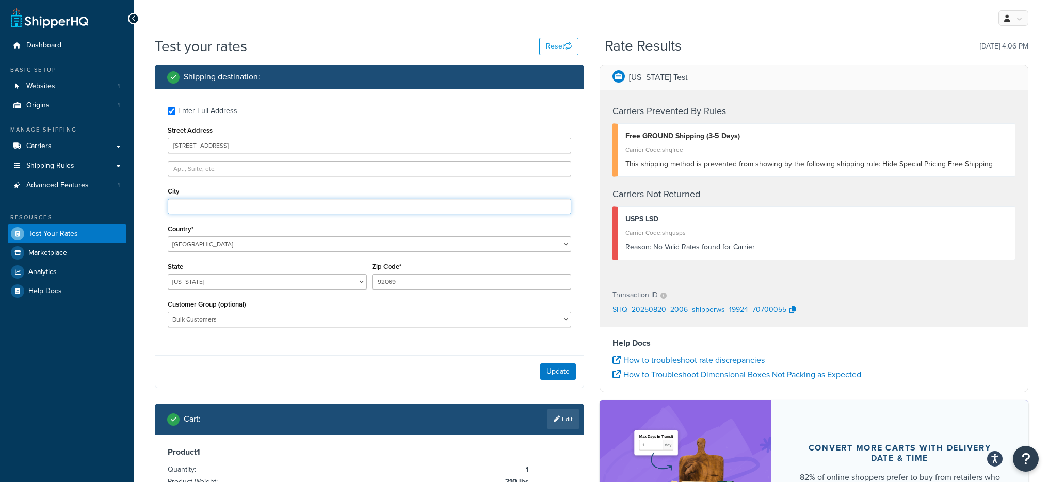
click at [234, 206] on input "City" at bounding box center [369, 206] width 403 height 15
type input "San Marcos"
drag, startPoint x: 532, startPoint y: 368, endPoint x: 539, endPoint y: 368, distance: 6.7
click at [532, 368] on div "Update" at bounding box center [369, 371] width 428 height 32
click at [544, 369] on button "Update" at bounding box center [558, 371] width 36 height 17
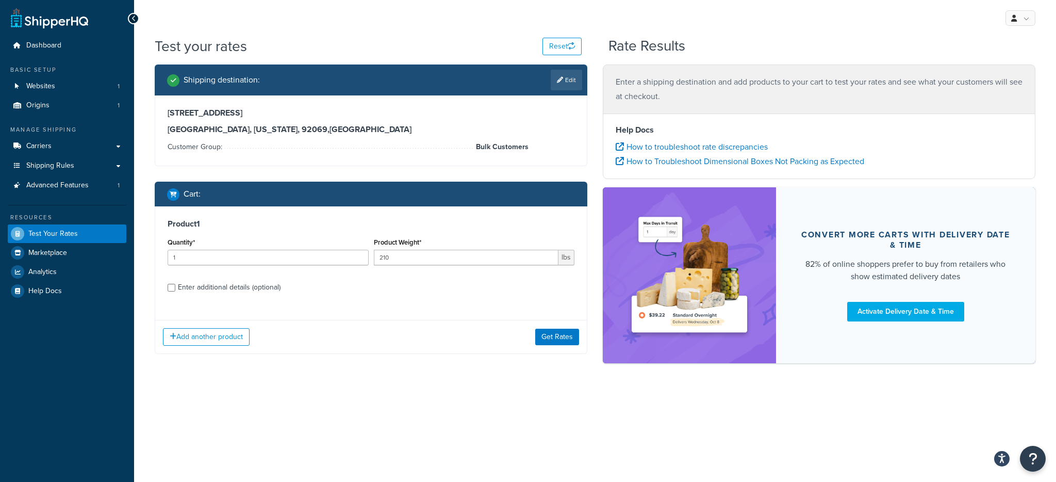
click at [555, 349] on div "Add another product Get Rates" at bounding box center [371, 337] width 432 height 34
click at [554, 343] on button "Get Rates" at bounding box center [557, 337] width 44 height 17
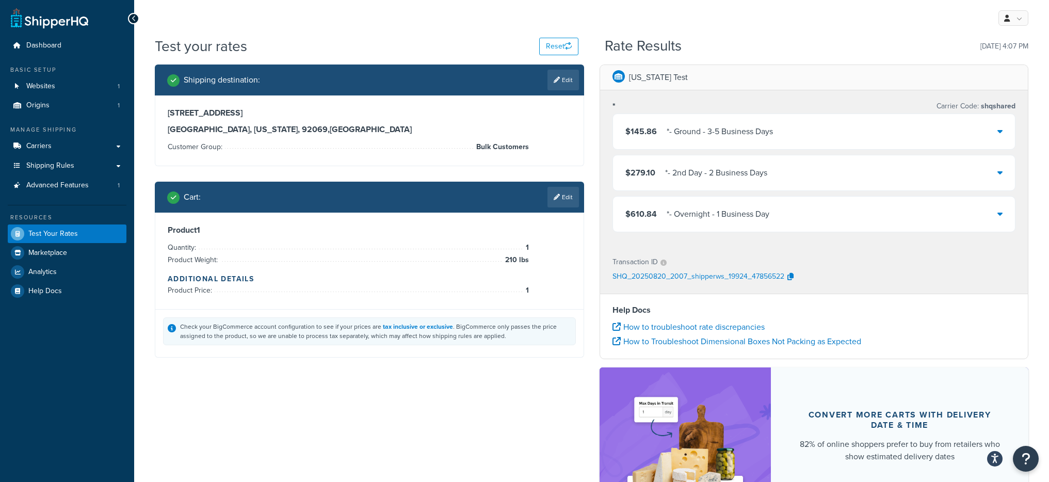
click at [820, 137] on div "$145.86 * - Ground - 3-5 Business Days" at bounding box center [814, 131] width 402 height 35
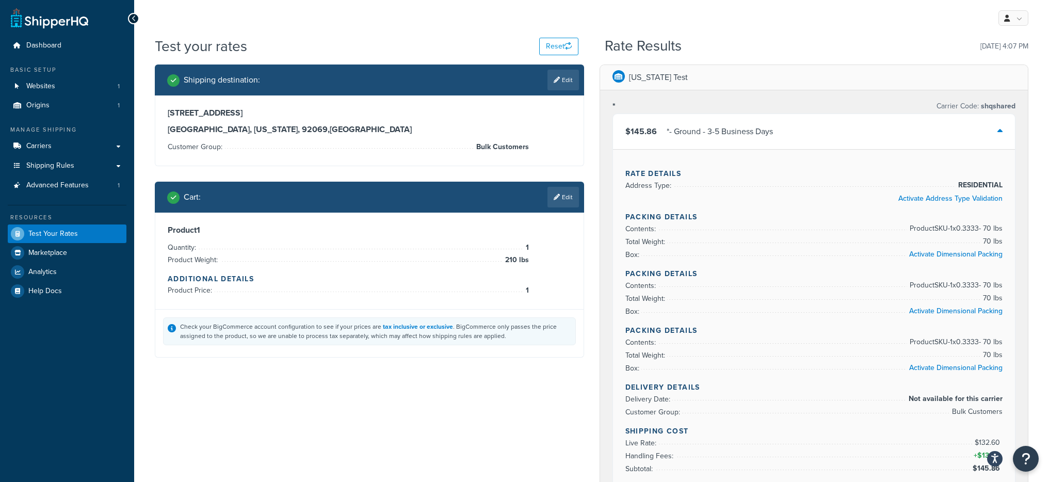
click at [818, 141] on div "$145.86 * - Ground - 3-5 Business Days" at bounding box center [814, 131] width 402 height 35
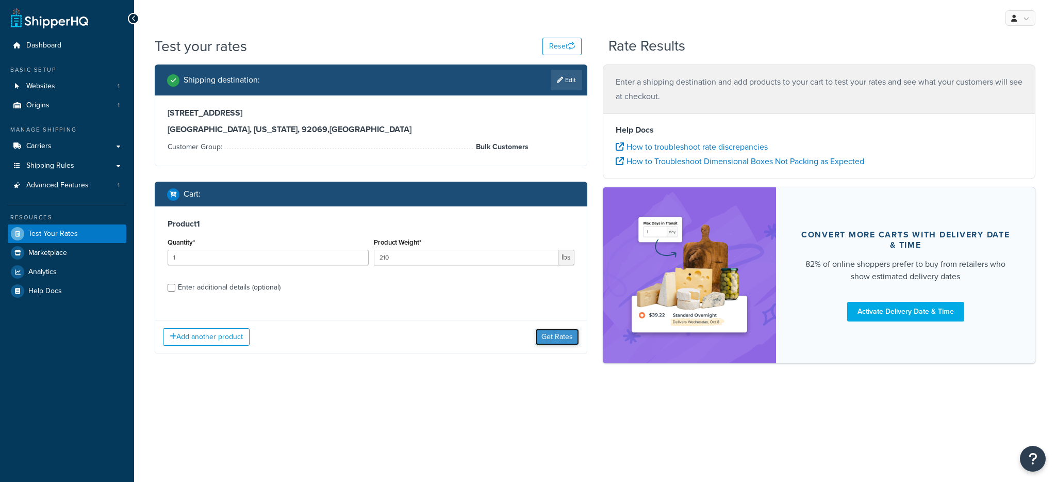
click at [562, 334] on button "Get Rates" at bounding box center [557, 337] width 44 height 17
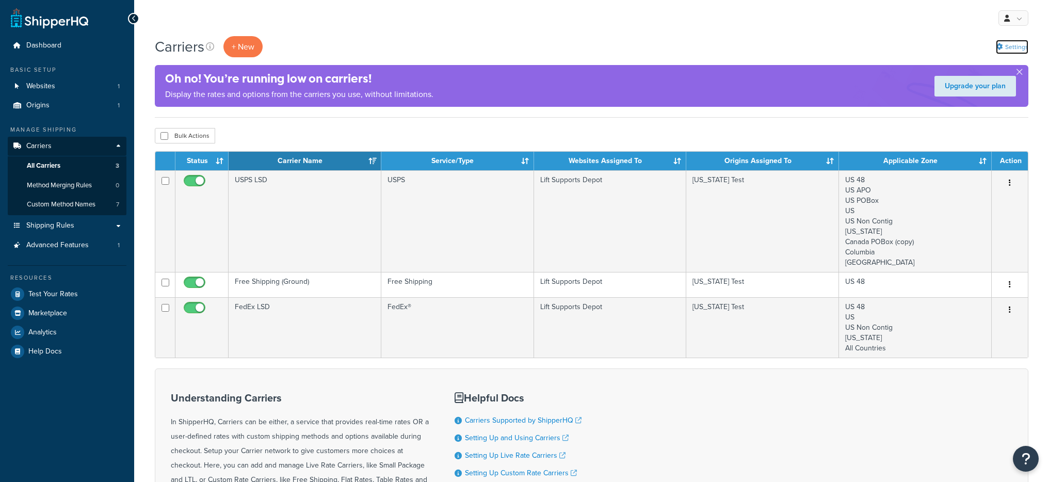
click at [1003, 44] on link "Settings" at bounding box center [1012, 47] width 32 height 14
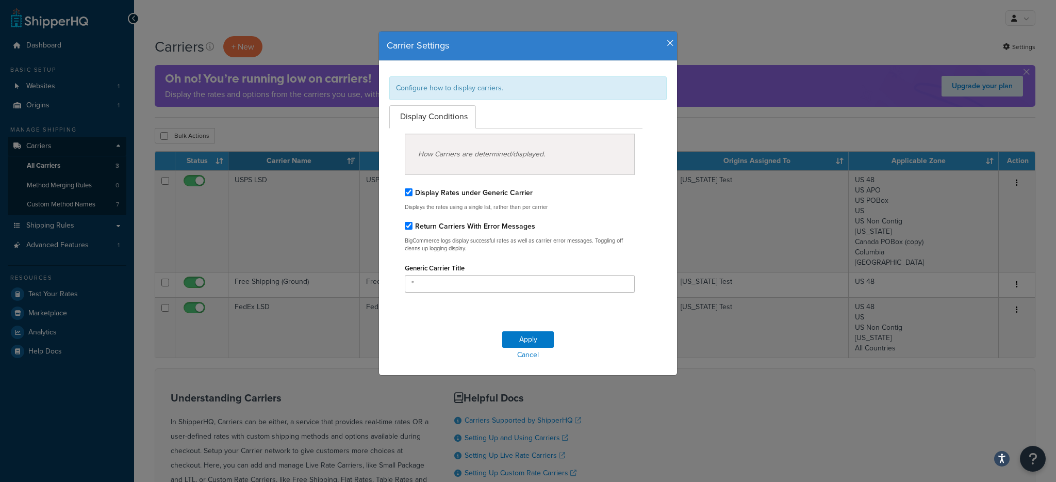
click at [424, 192] on label "Display Rates under Generic Carrier" at bounding box center [474, 192] width 118 height 11
click at [413, 192] on input "Display Rates under Generic Carrier" at bounding box center [409, 192] width 8 height 8
checkbox input "false"
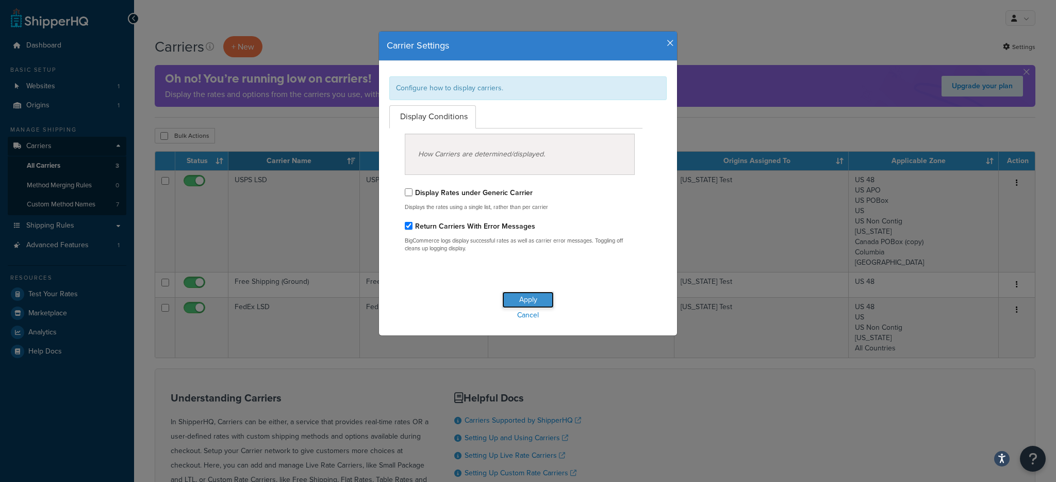
click at [523, 300] on button "Apply" at bounding box center [528, 299] width 52 height 17
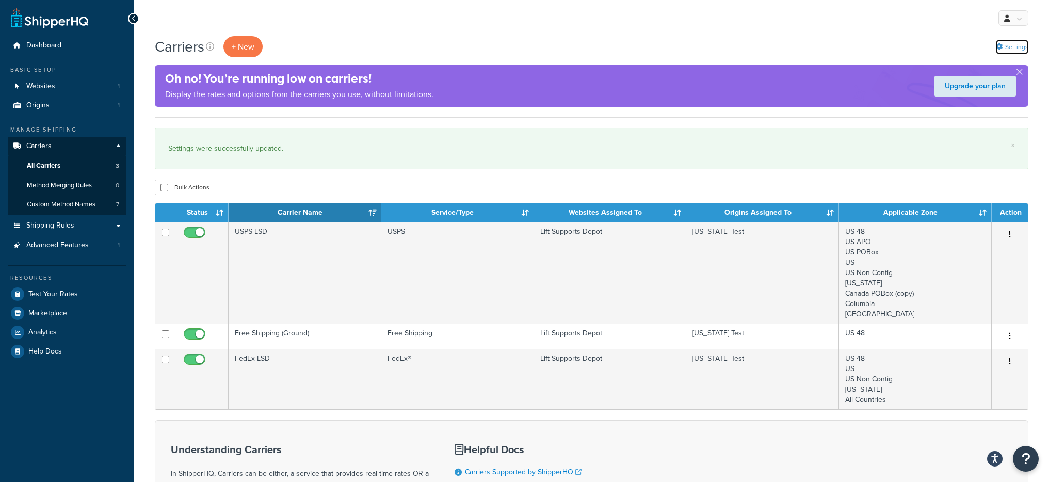
click at [1007, 51] on link "Settings" at bounding box center [1012, 47] width 32 height 14
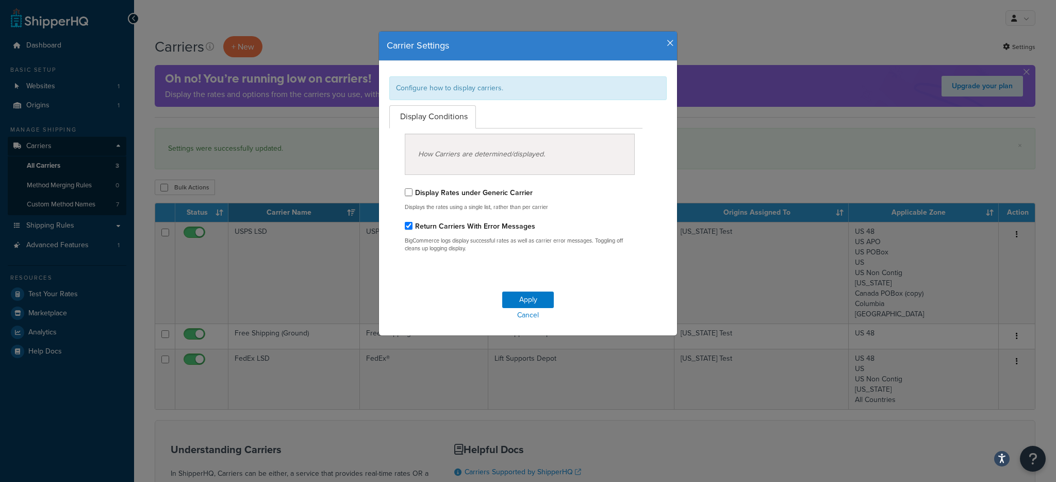
click at [480, 197] on label "Display Rates under Generic Carrier" at bounding box center [474, 192] width 118 height 11
click at [413, 196] on input "Display Rates under Generic Carrier" at bounding box center [409, 192] width 8 height 8
checkbox input "true"
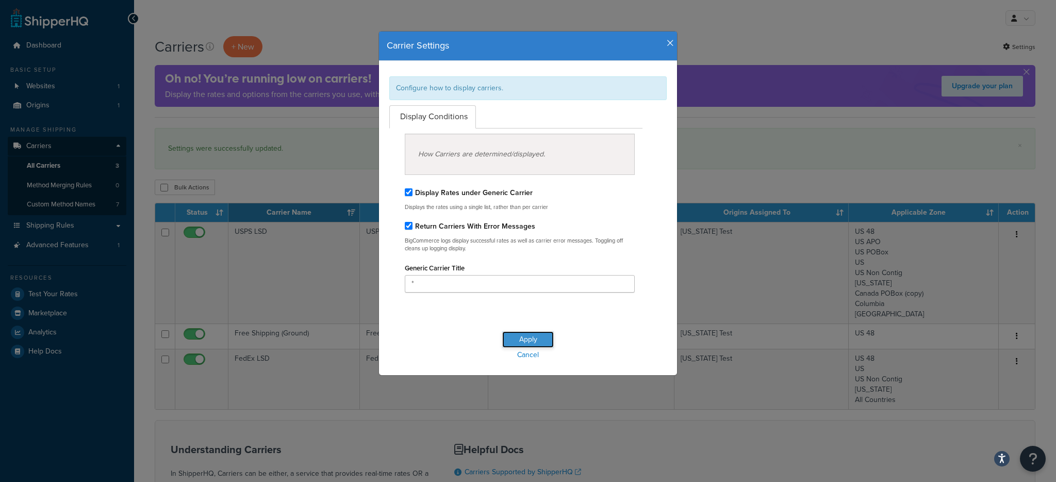
click at [525, 339] on button "Apply" at bounding box center [528, 339] width 52 height 17
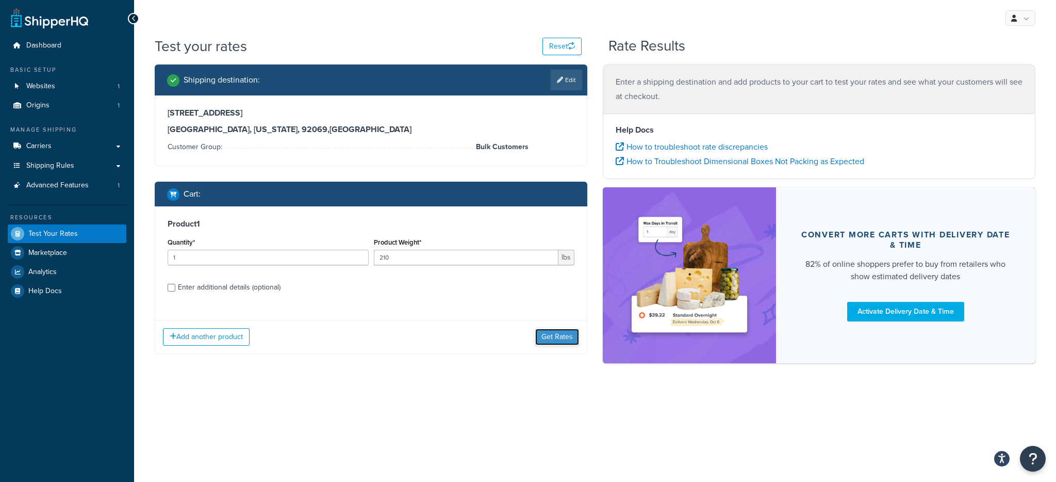
click at [554, 339] on button "Get Rates" at bounding box center [557, 337] width 44 height 17
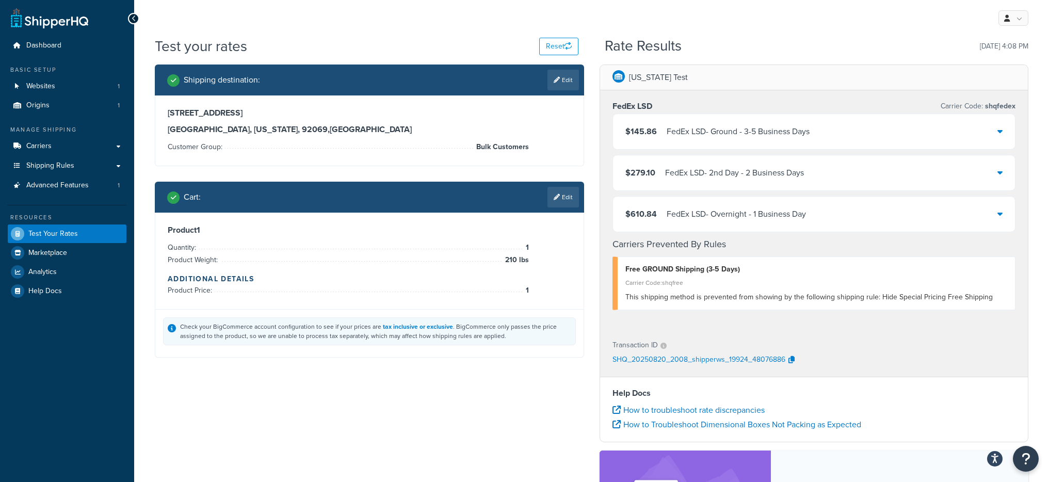
click at [781, 138] on div "FedEx LSD - Ground - 3-5 Business Days" at bounding box center [737, 131] width 143 height 14
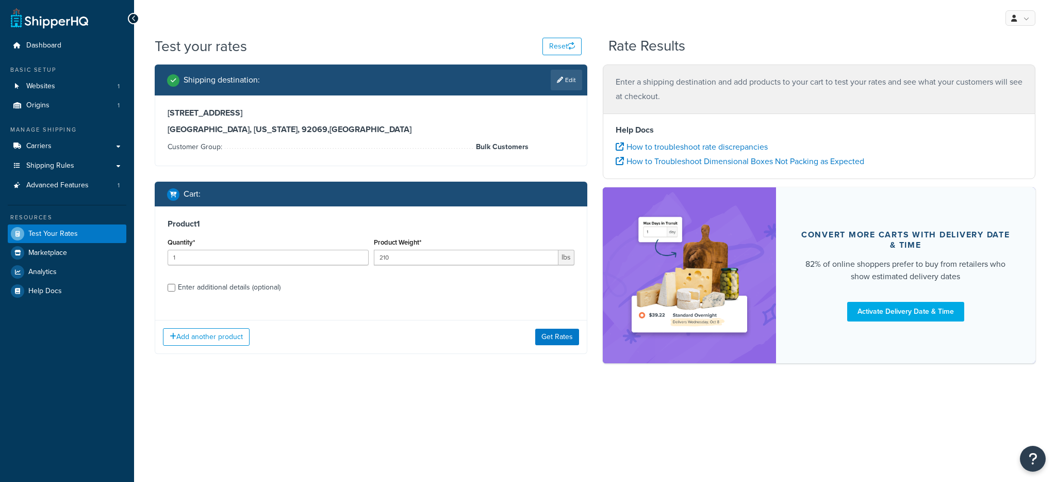
click at [552, 327] on div "Add another product Get Rates" at bounding box center [371, 337] width 432 height 34
click at [560, 336] on button "Get Rates" at bounding box center [557, 337] width 44 height 17
